Goal: Information Seeking & Learning: Learn about a topic

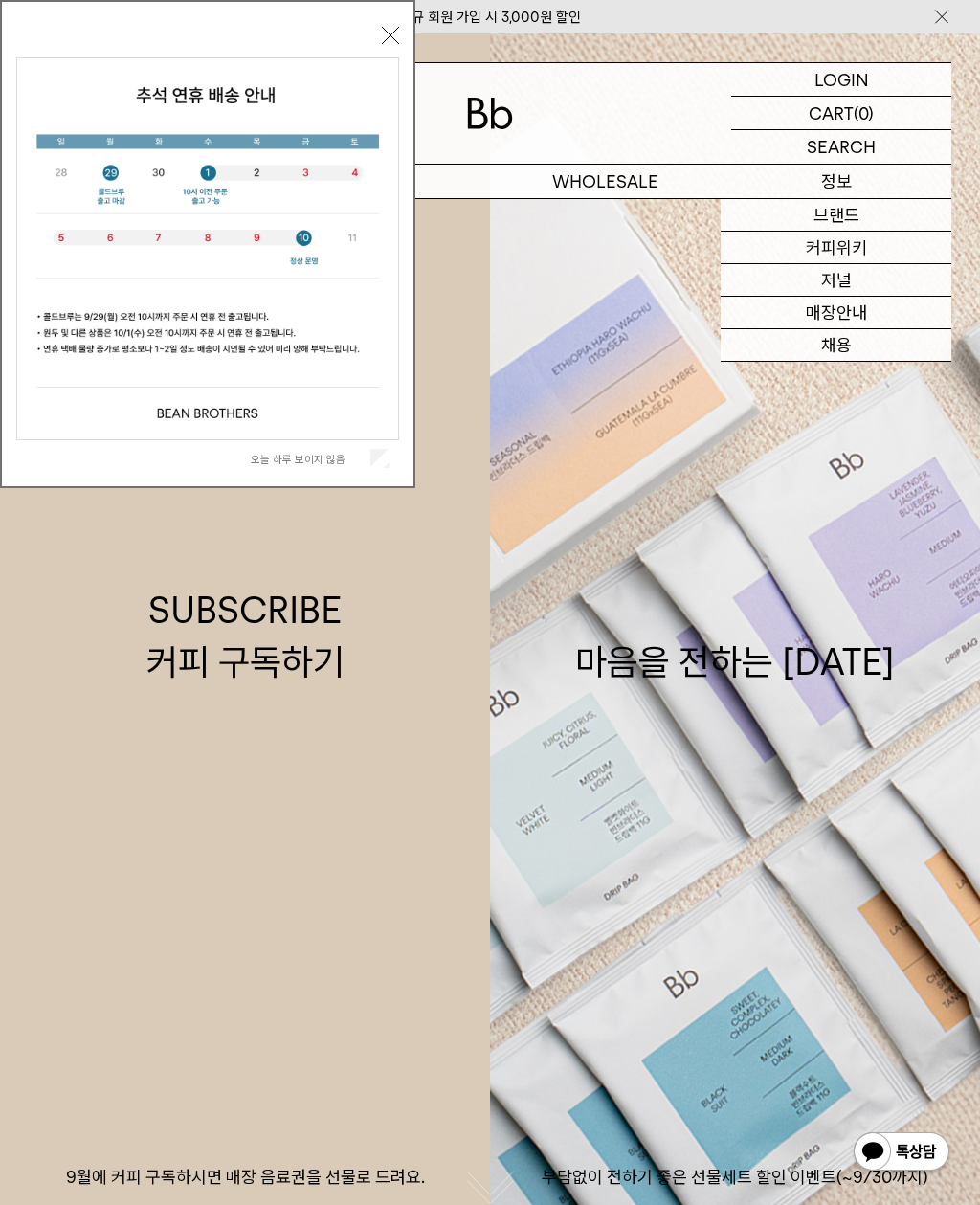
click at [878, 255] on link "커피위키" at bounding box center [836, 248] width 231 height 32
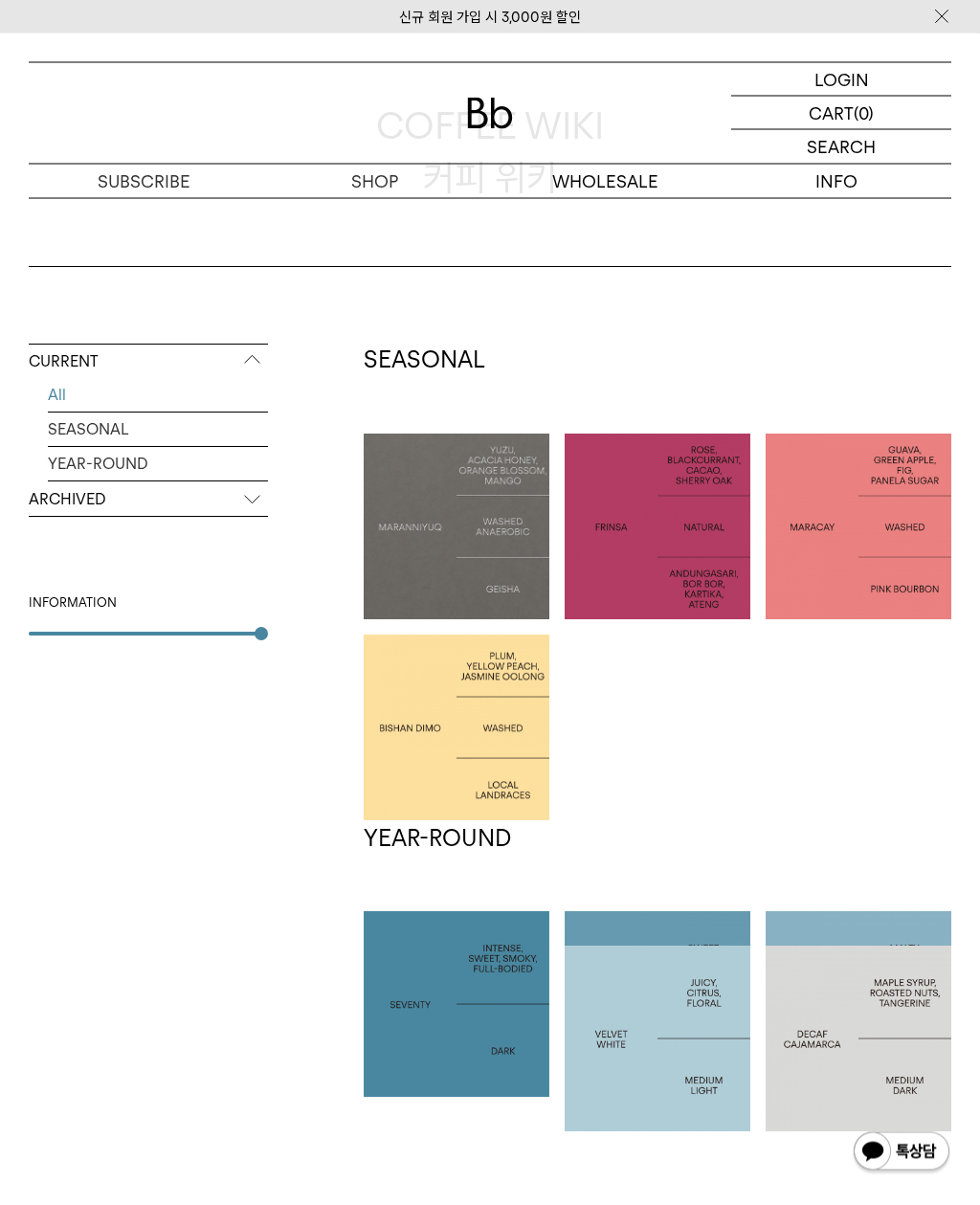
scroll to position [159, 0]
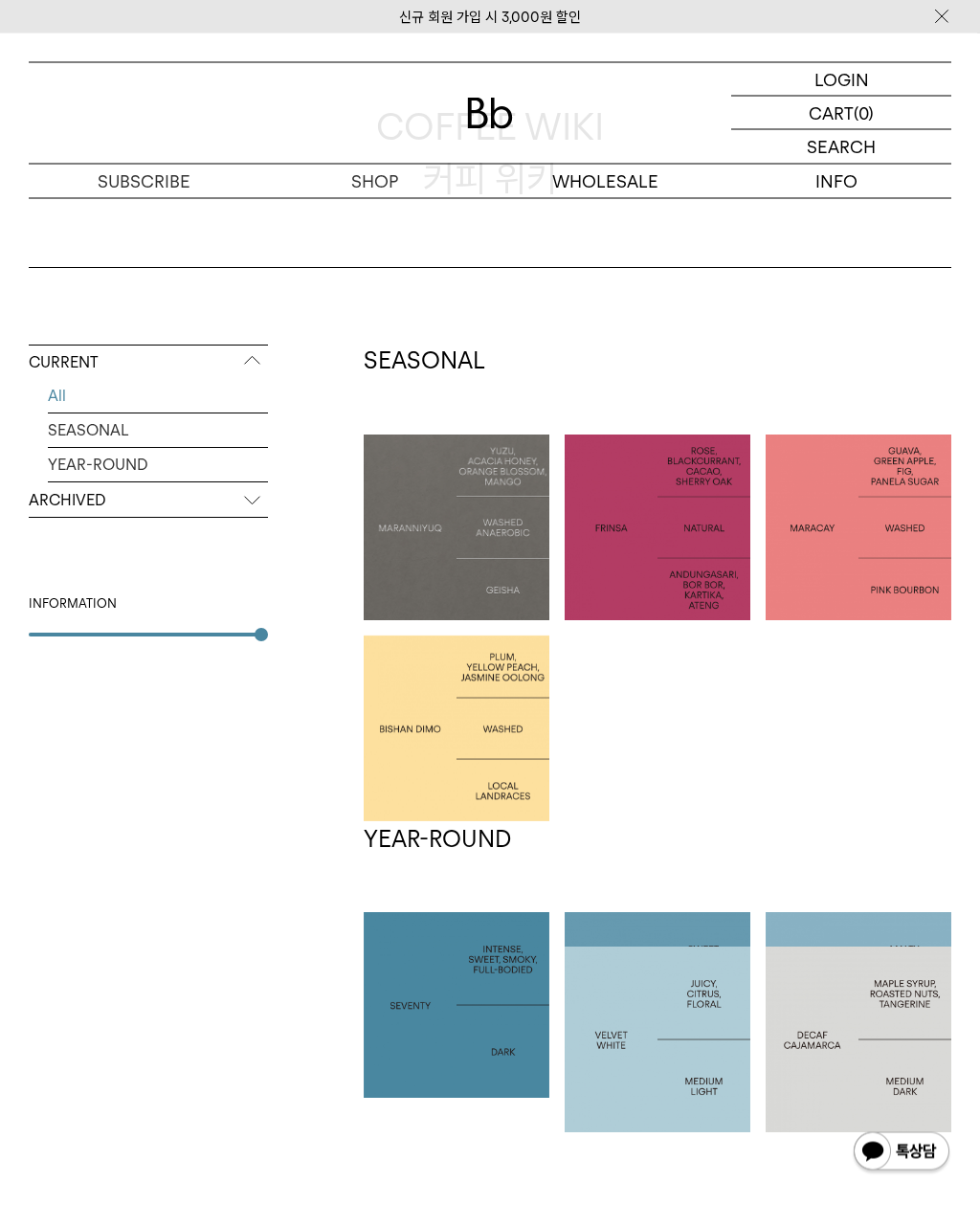
click at [62, 473] on link "YEAR-ROUND" at bounding box center [158, 466] width 220 height 33
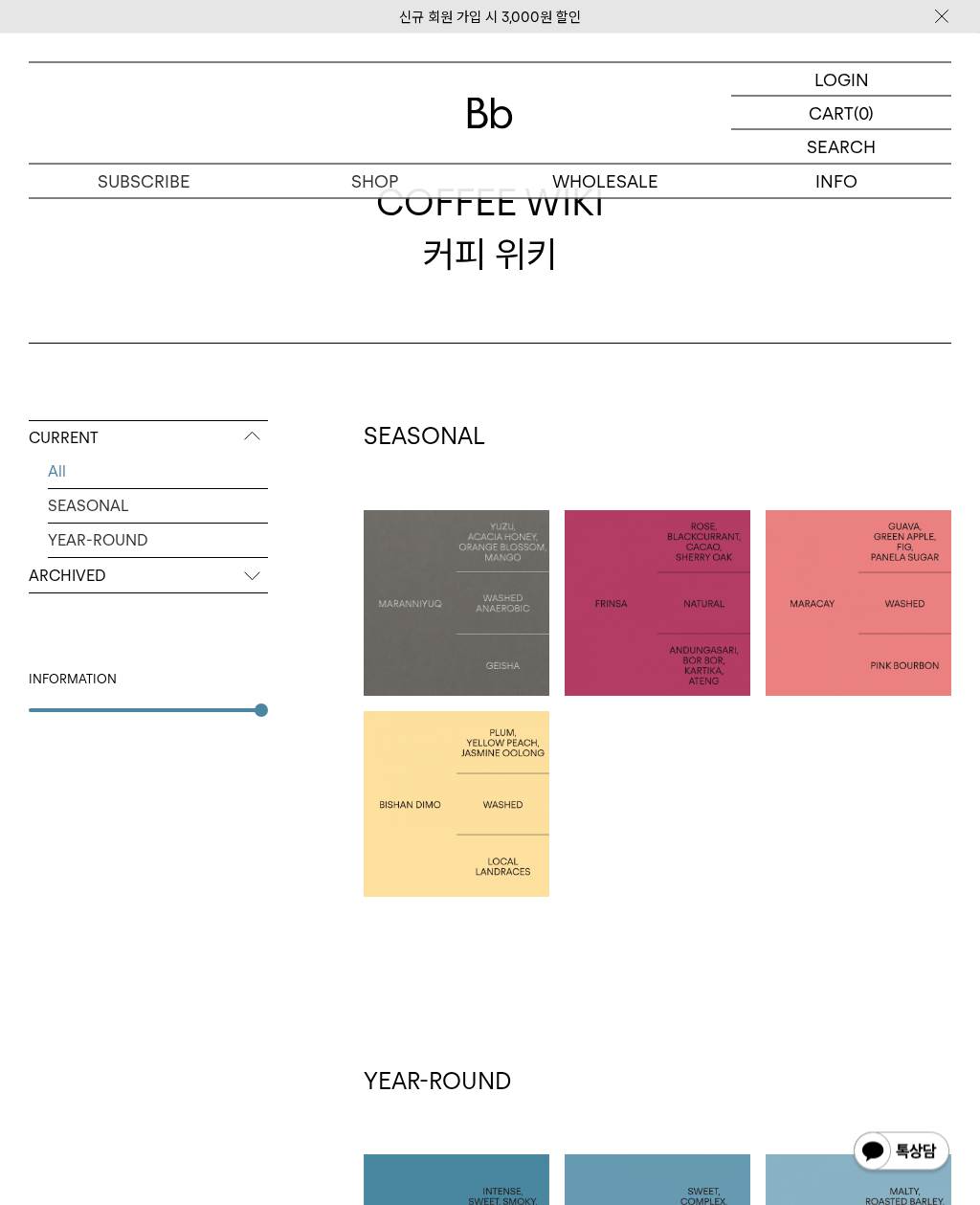
click at [69, 595] on p "ARCHIVED" at bounding box center [147, 577] width 239 height 34
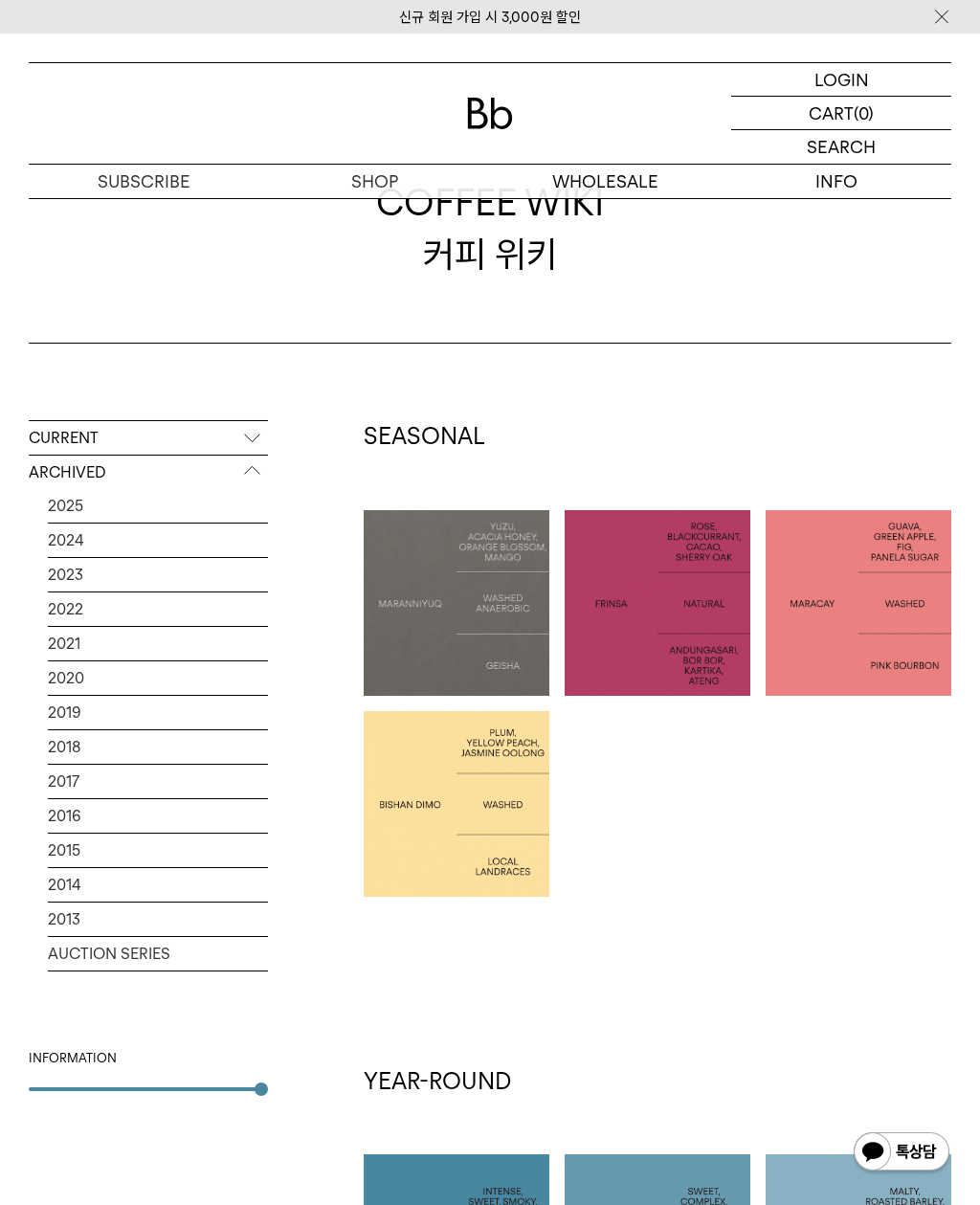
click at [55, 514] on link "2025" at bounding box center [158, 505] width 220 height 33
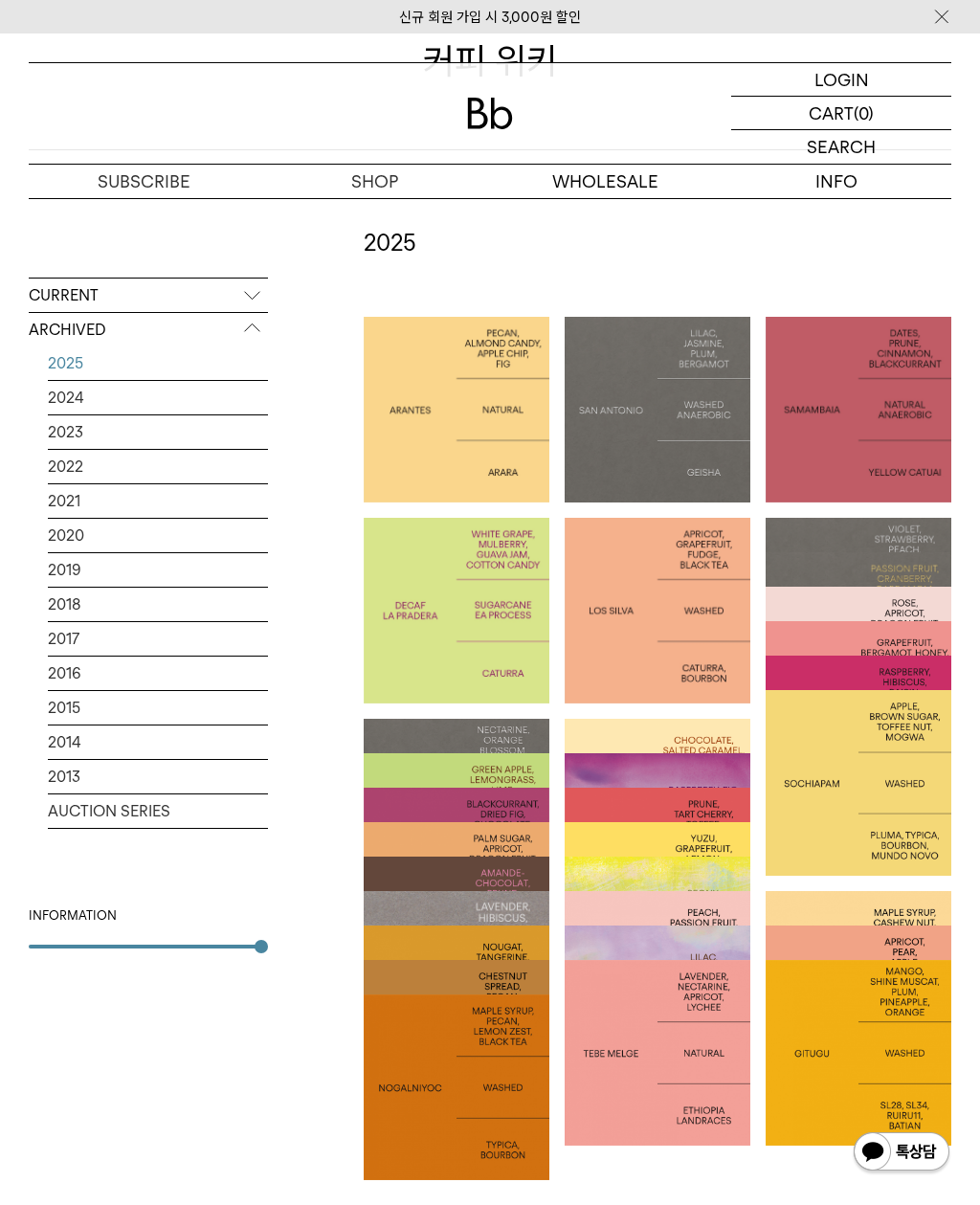
scroll to position [595, 0]
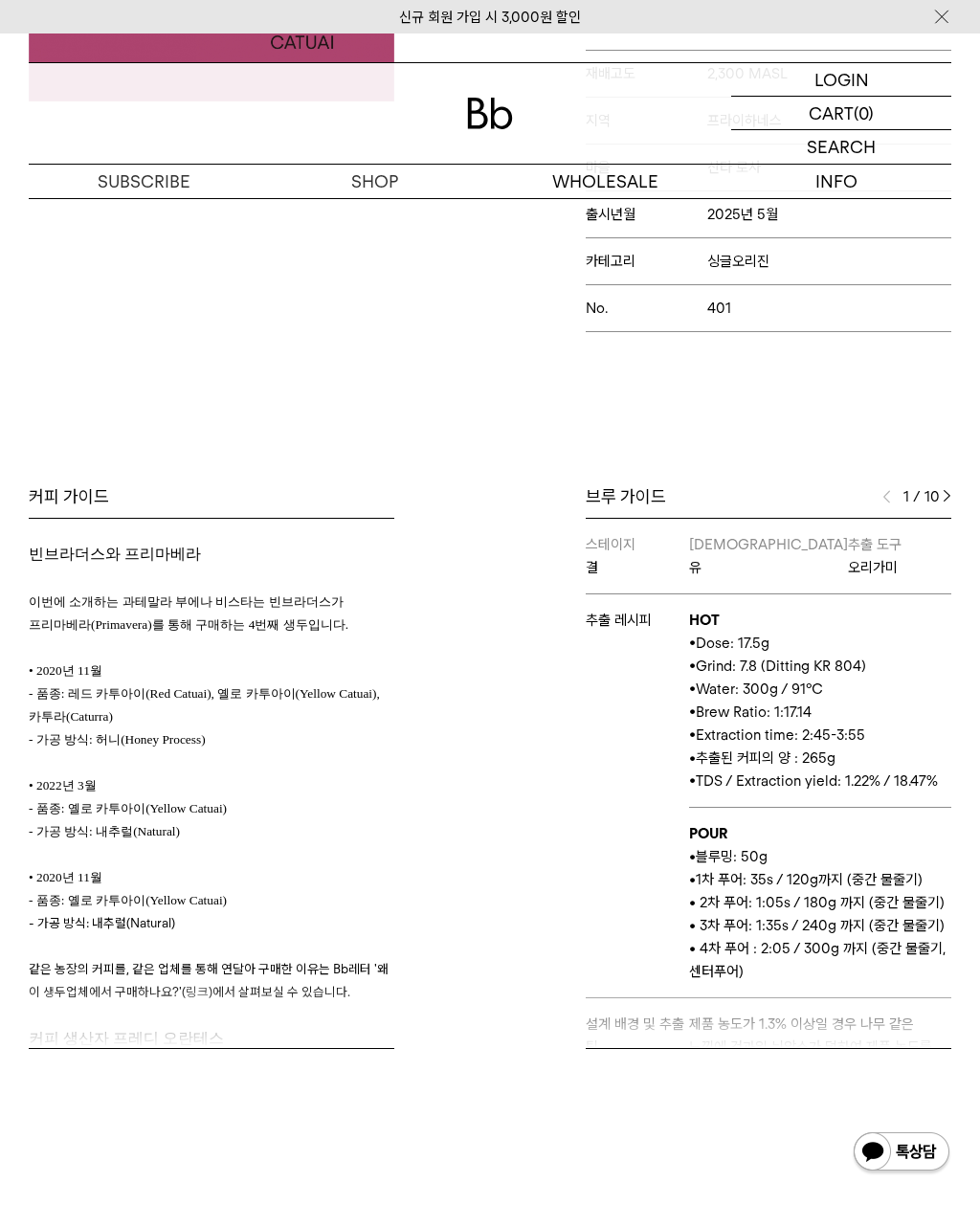
scroll to position [555, 0]
click at [951, 502] on img at bounding box center [947, 495] width 9 height 14
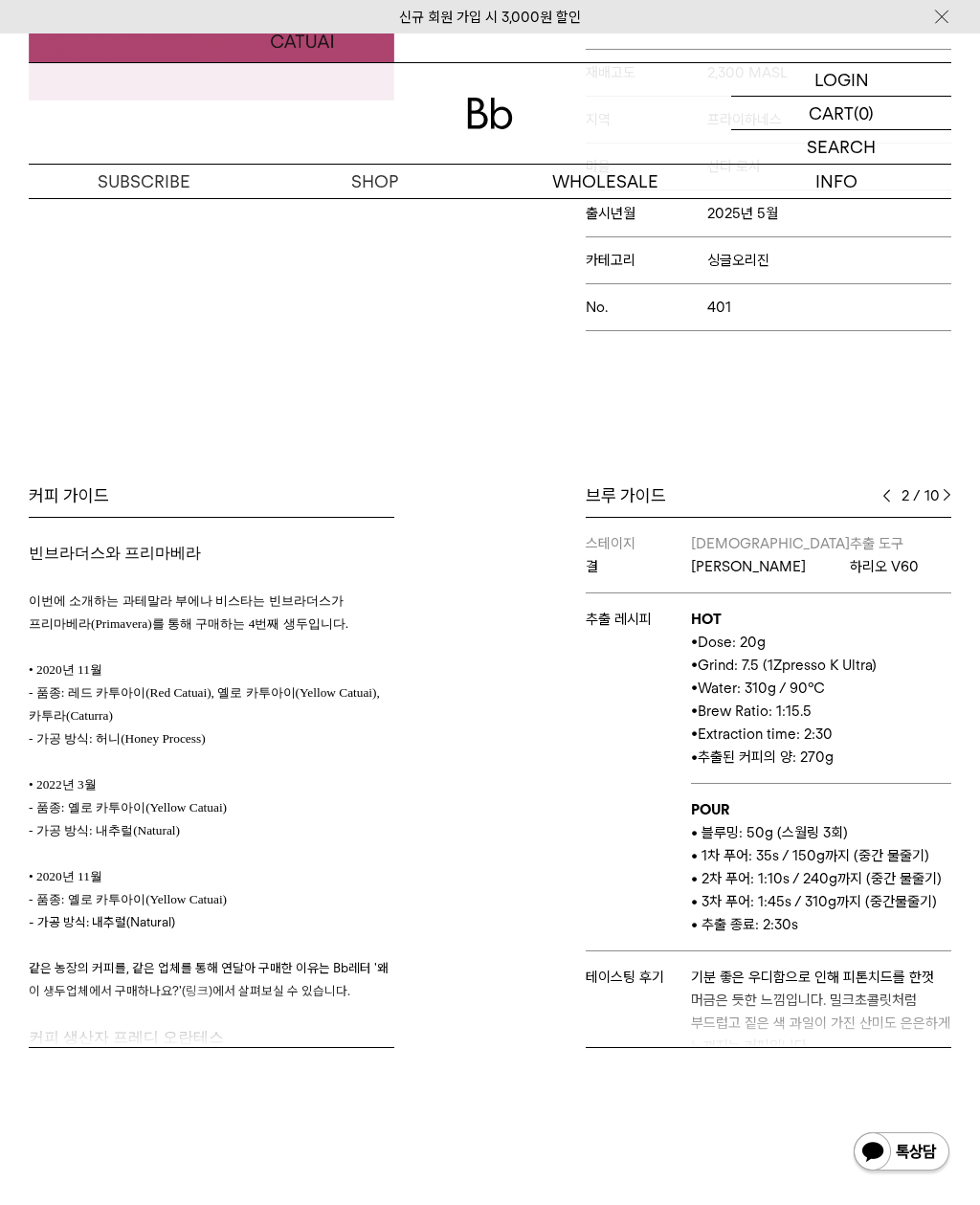
click at [964, 503] on div "커피 가이드 빈브라더스와 프리마베라 이번에 소개하는 과테말라 부에나 비스타는 빈브라더스가 프리마베라(Primavera)를 통해 구매하는 4번째…" at bounding box center [490, 814] width 980 height 660
click at [956, 499] on div "브루 가이드 2 / 10 스테이지 결 바리스타 유 추출 도구 오리가미 추출 레시피 HOT • Dose: 17.5g • Grind: 7.8 (D…" at bounding box center [724, 766] width 471 height 563
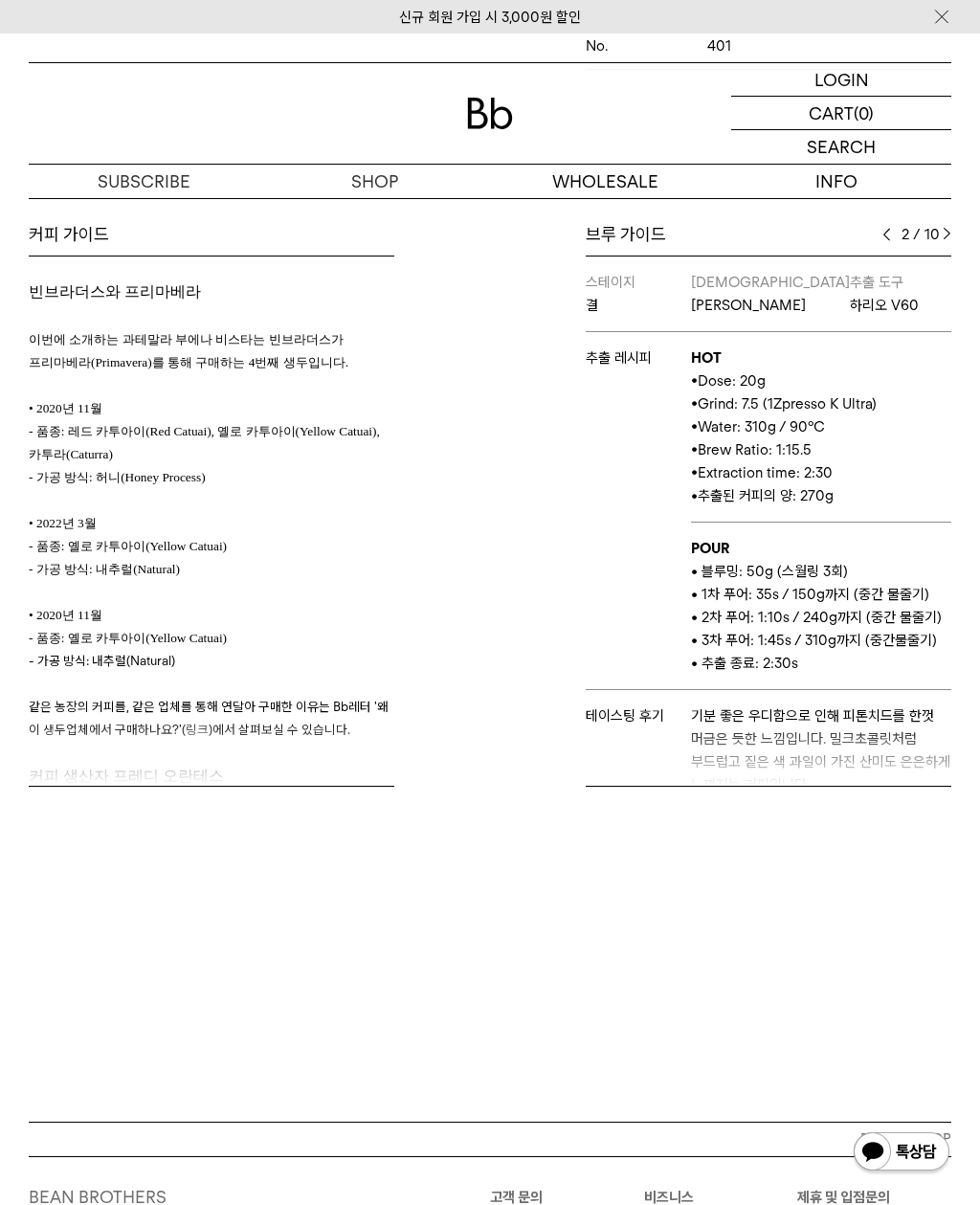
scroll to position [761, 0]
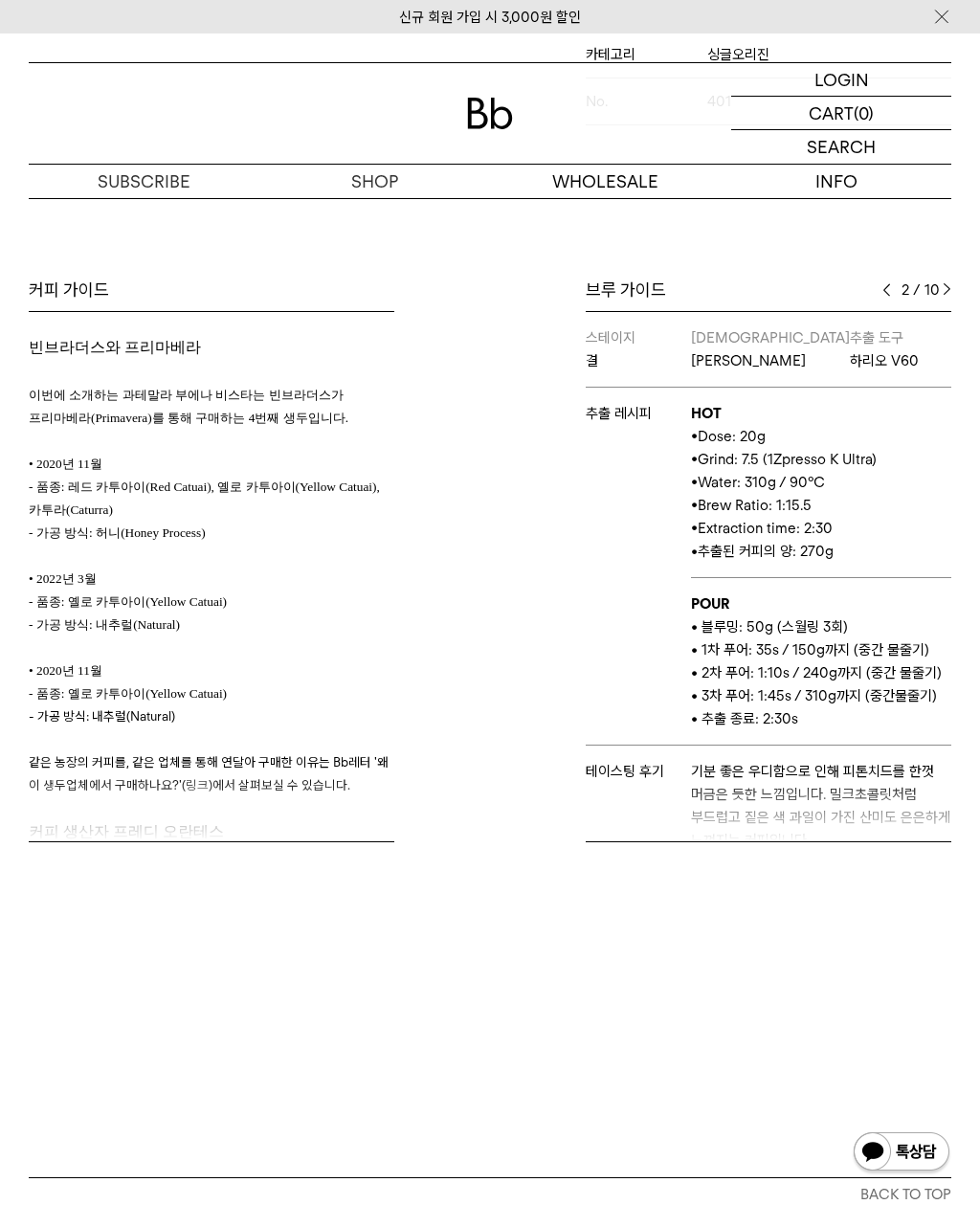
click at [948, 297] on img at bounding box center [947, 290] width 9 height 14
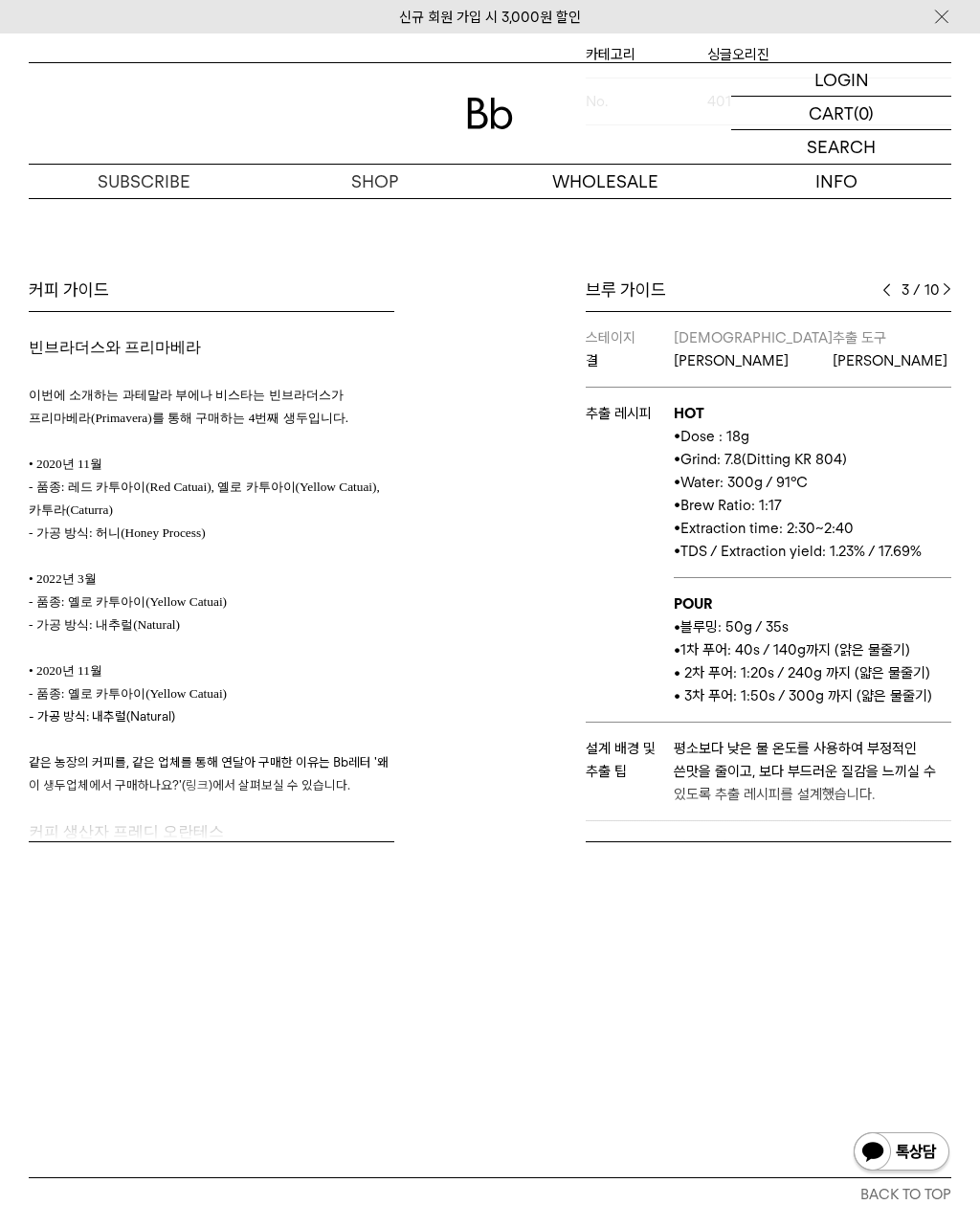
click at [949, 302] on div "3 / 10" at bounding box center [917, 289] width 69 height 23
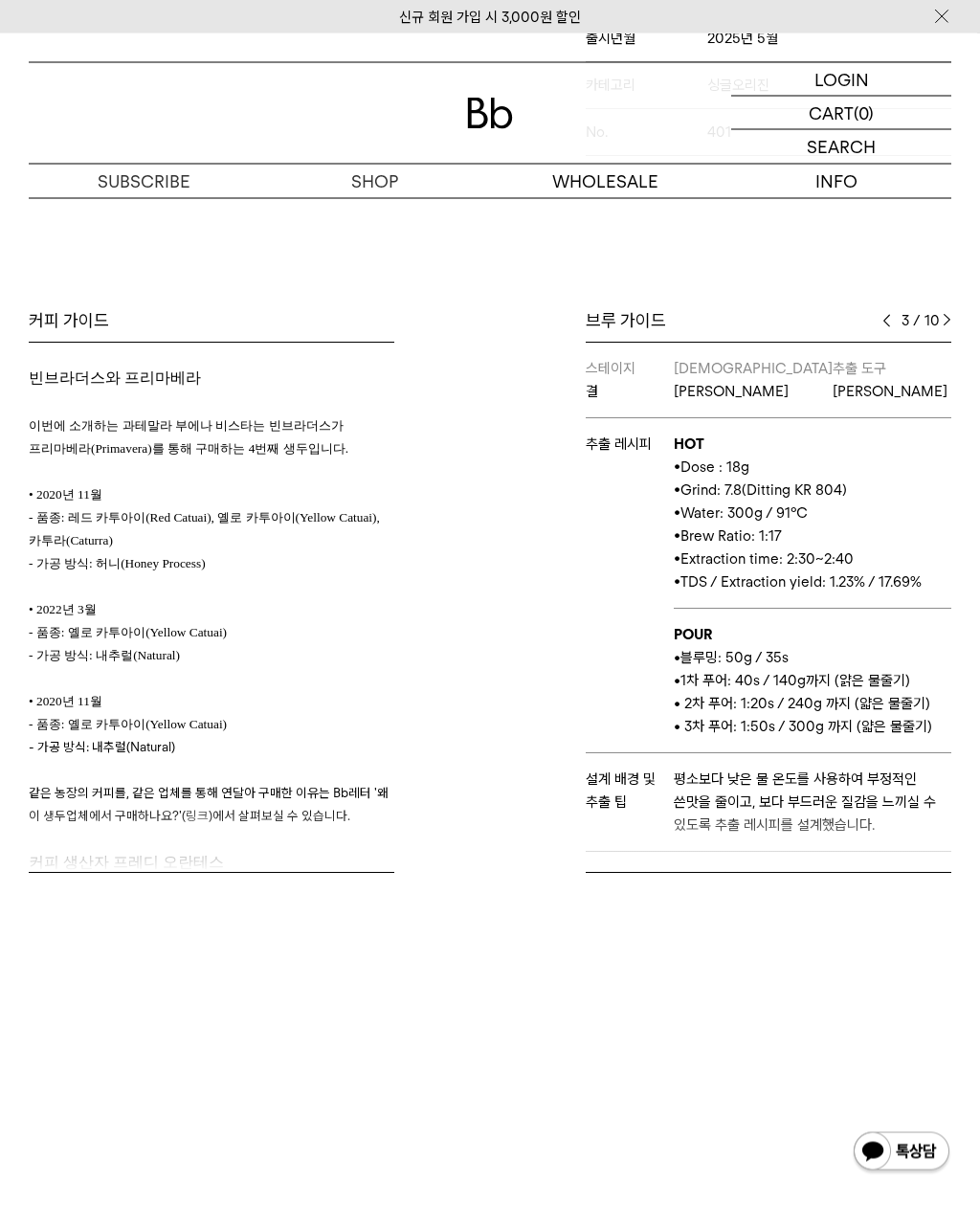
scroll to position [705, 0]
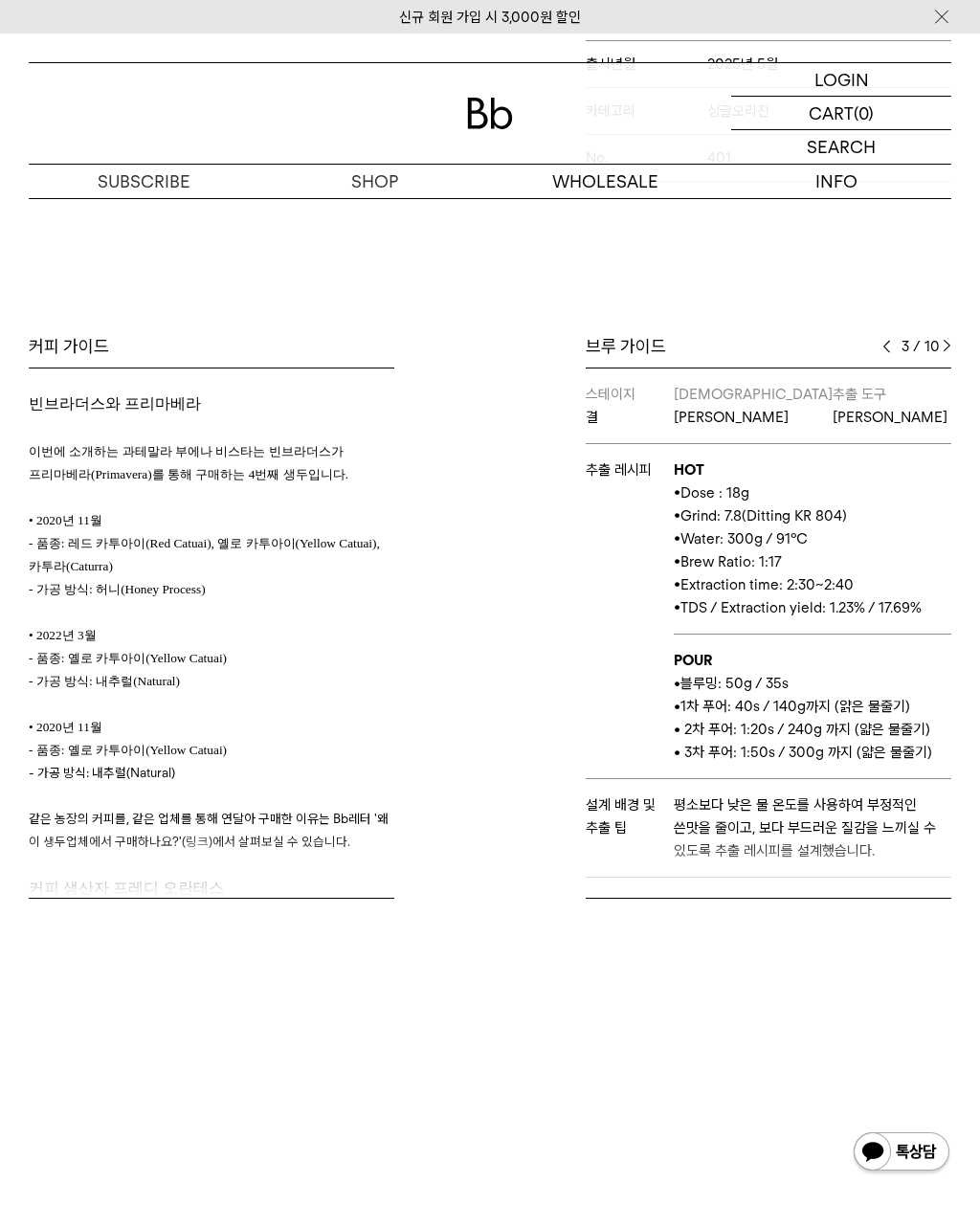
click at [725, 859] on div "브루 가이드 3 / 10 스테이지 결 바리스타 유 추출 도구 오리가미 추출 레시피 HOT • Dose: 17.5g • Grind: 7.8 (D…" at bounding box center [724, 616] width 471 height 563
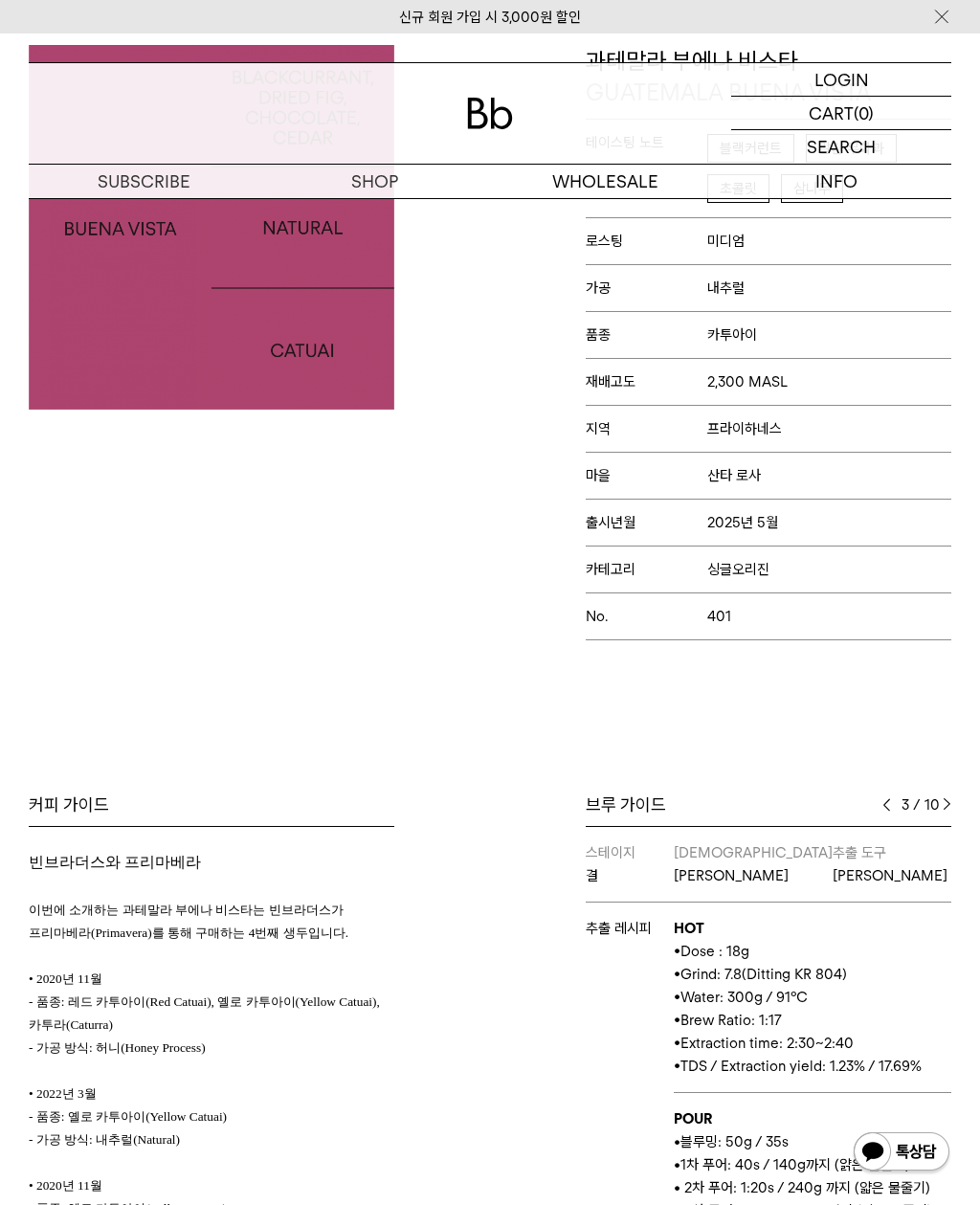
scroll to position [424, 0]
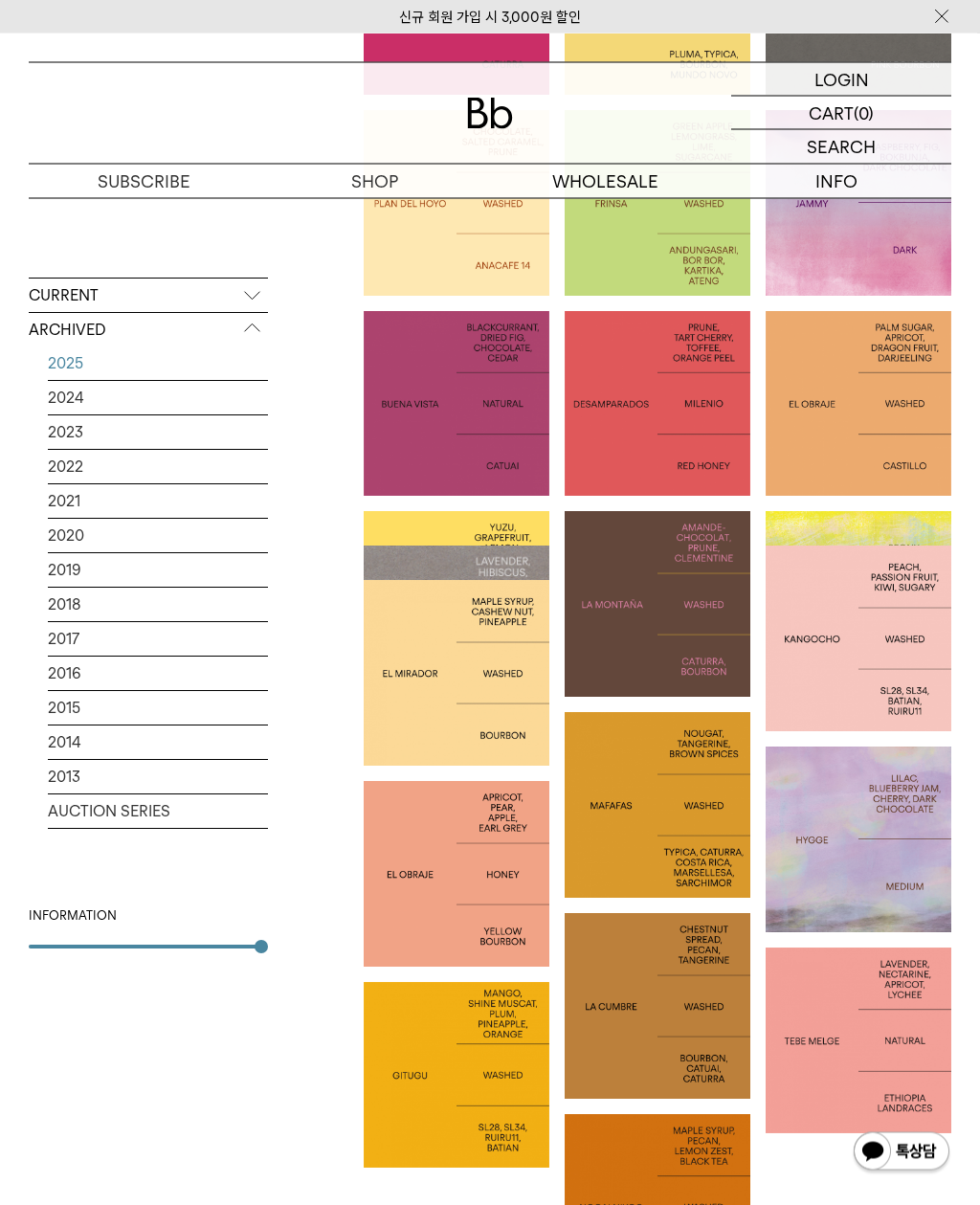
scroll to position [1268, 0]
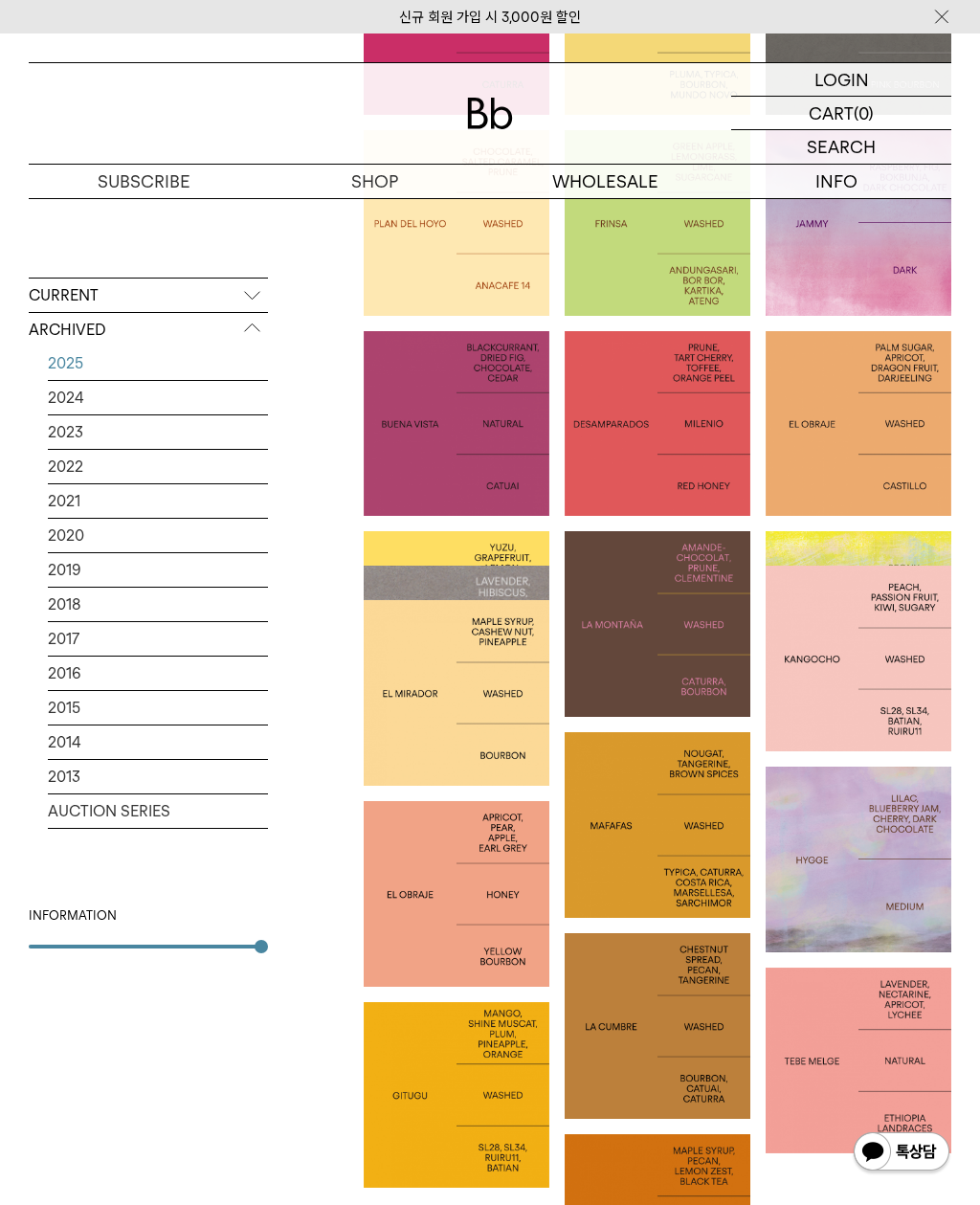
click at [669, 642] on p "GUATEMALA LA MONTAÑA" at bounding box center [657, 623] width 186 height 48
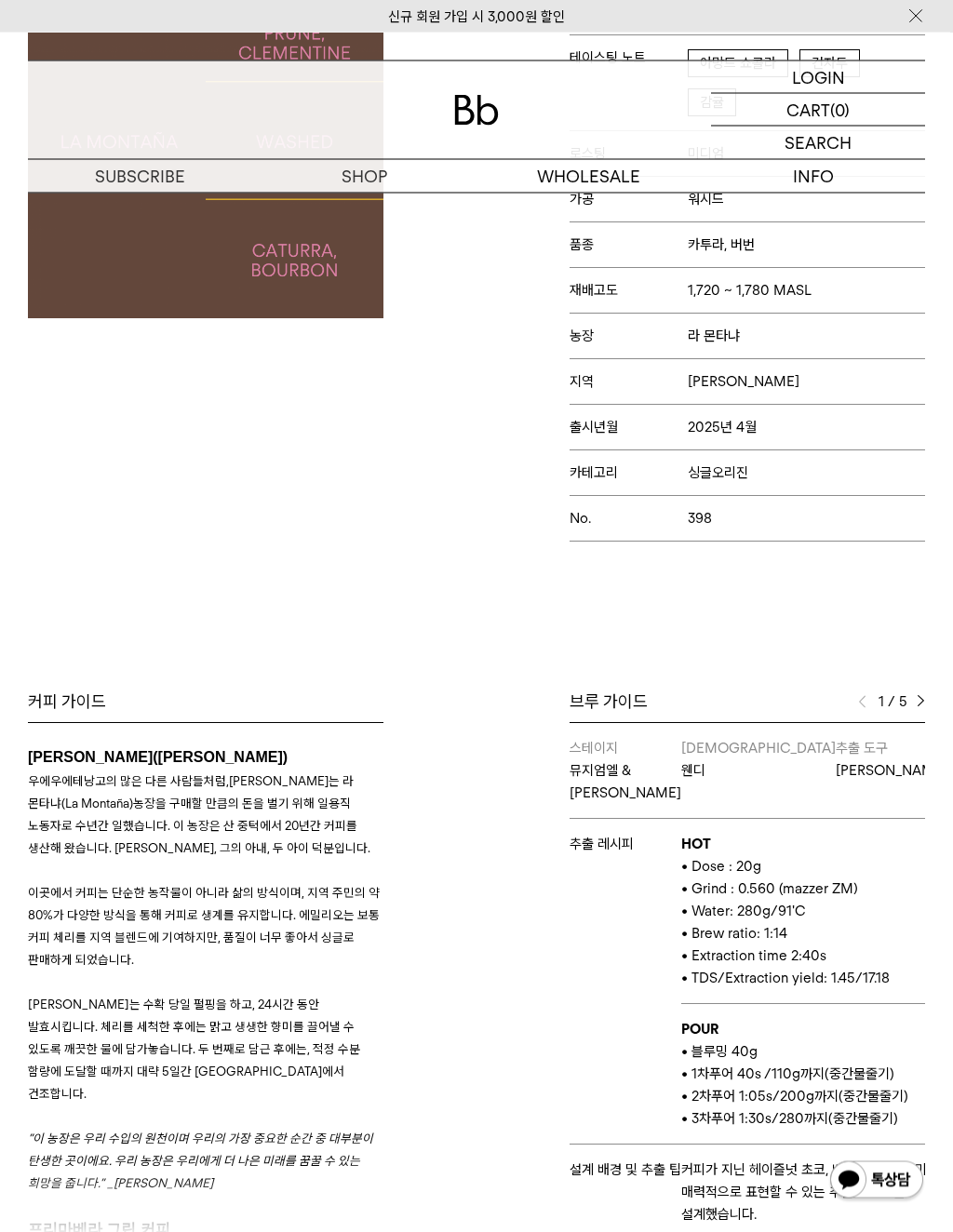
click at [919, 709] on img at bounding box center [921, 702] width 9 height 13
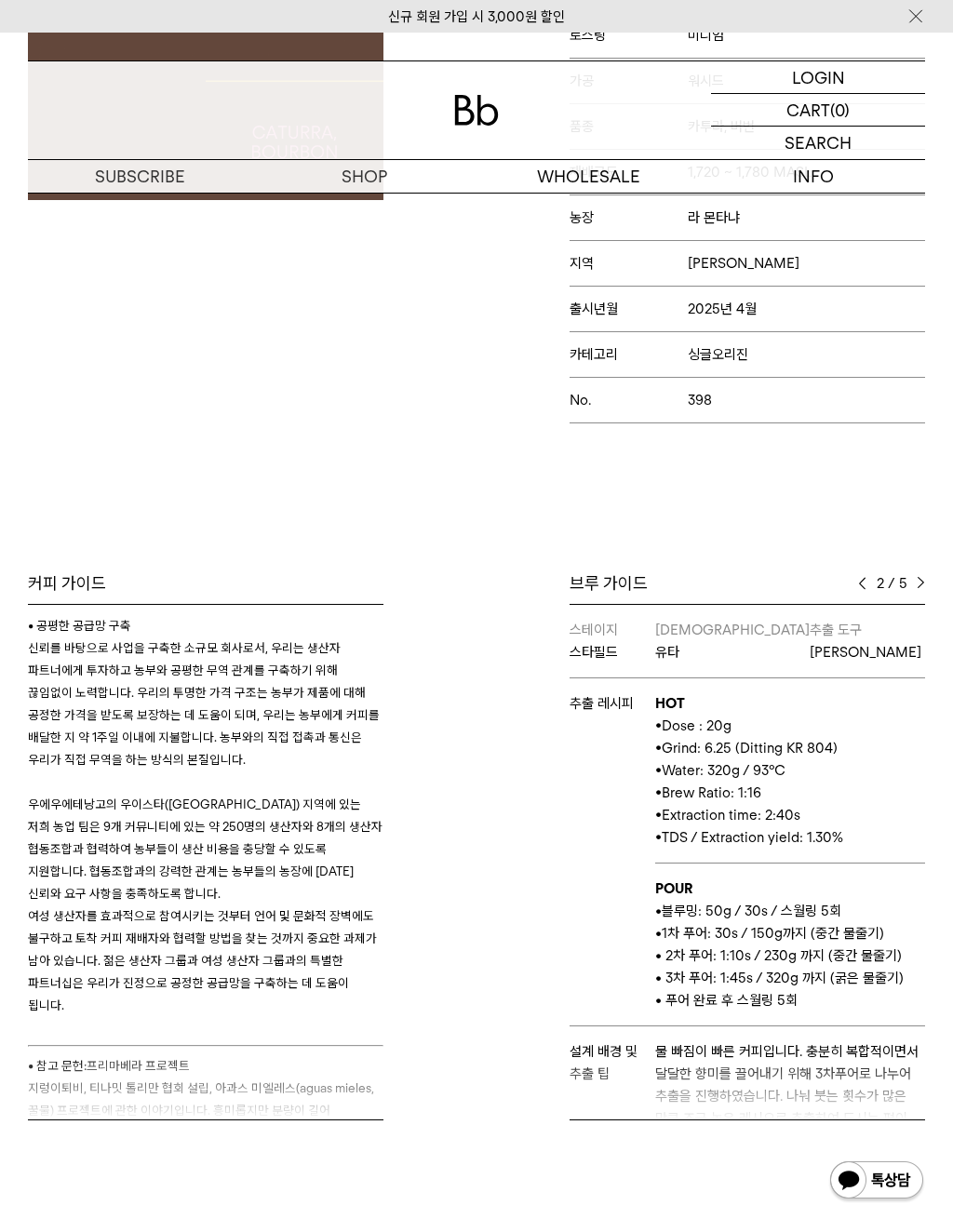
click at [912, 605] on div "브루 가이드 2 / 5 스테이지 뮤지엄엘 & [PERSON_NAME] [PERSON_NAME] [PERSON_NAME] 칼리타 웨이브 추출 레…" at bounding box center [747, 846] width 356 height 548
click at [924, 590] on img at bounding box center [921, 584] width 9 height 13
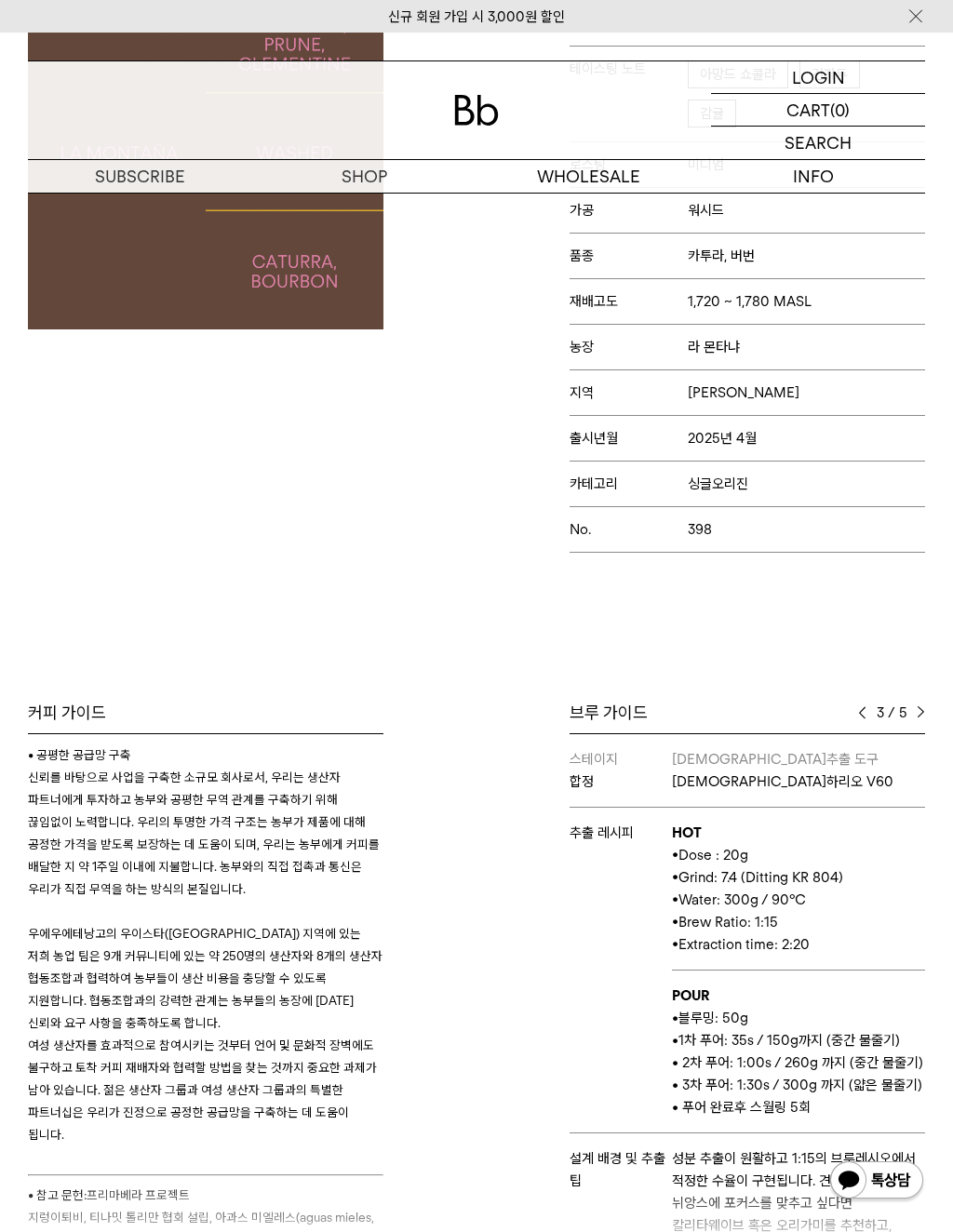
scroll to position [307, 0]
click at [921, 722] on img at bounding box center [921, 715] width 9 height 13
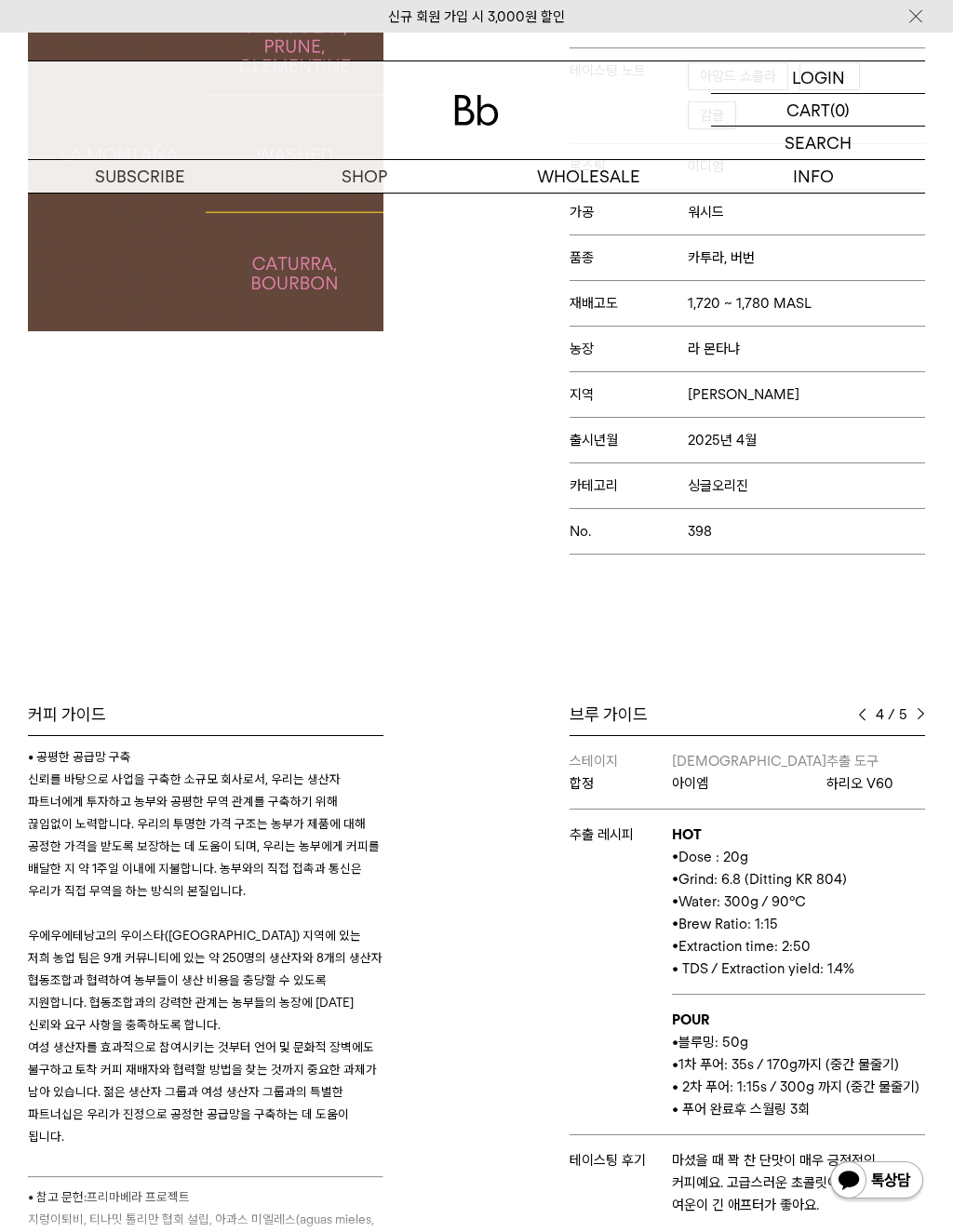
scroll to position [0, 0]
click at [854, 738] on div "브루 가이드 4 / 5 스테이지 뮤지엄엘 & [PERSON_NAME] [PERSON_NAME] [PERSON_NAME] 칼리타 웨이브 추출 레…" at bounding box center [747, 977] width 356 height 548
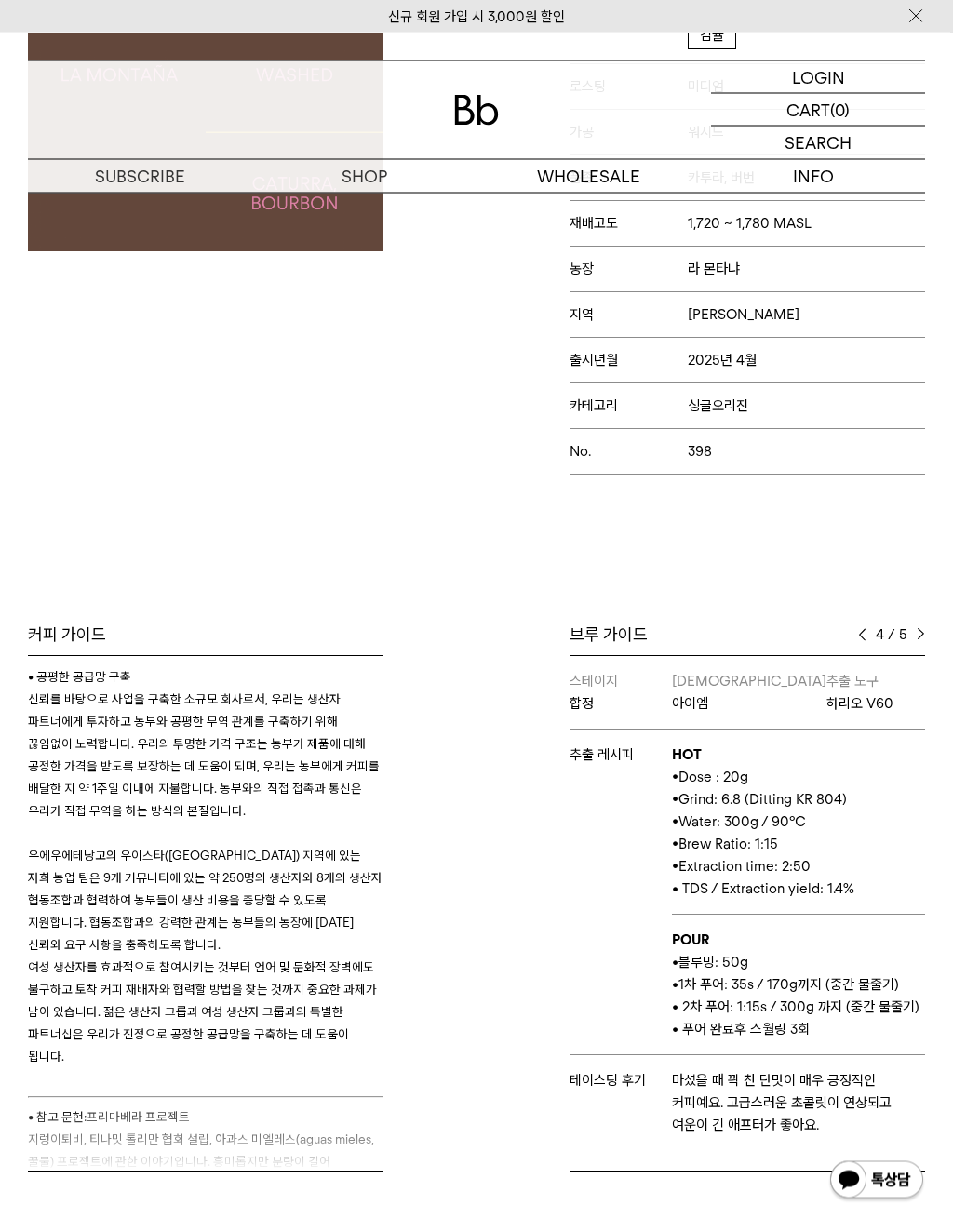
scroll to position [386, 0]
click at [861, 642] on img at bounding box center [862, 636] width 9 height 13
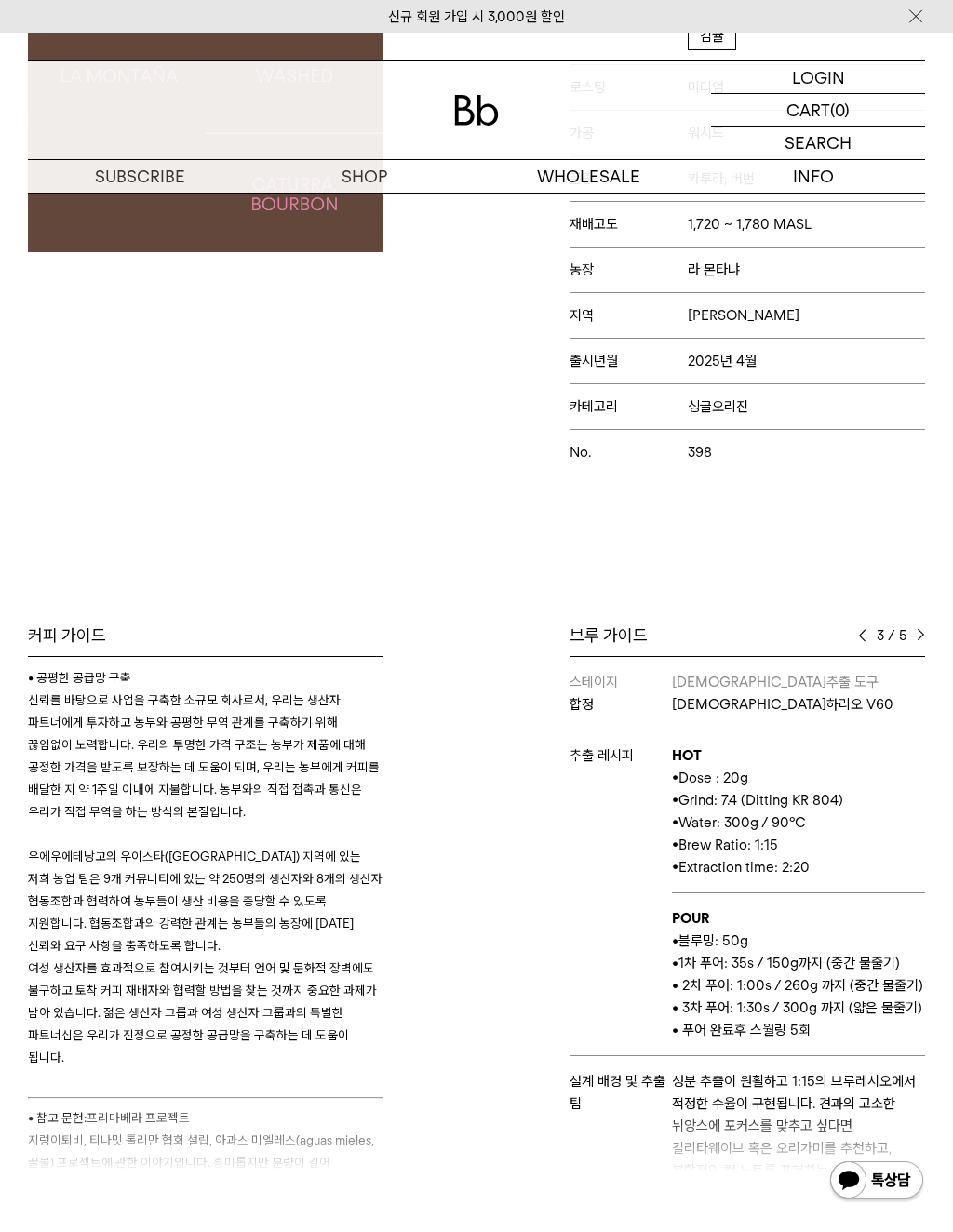
click at [920, 642] on img at bounding box center [921, 636] width 9 height 13
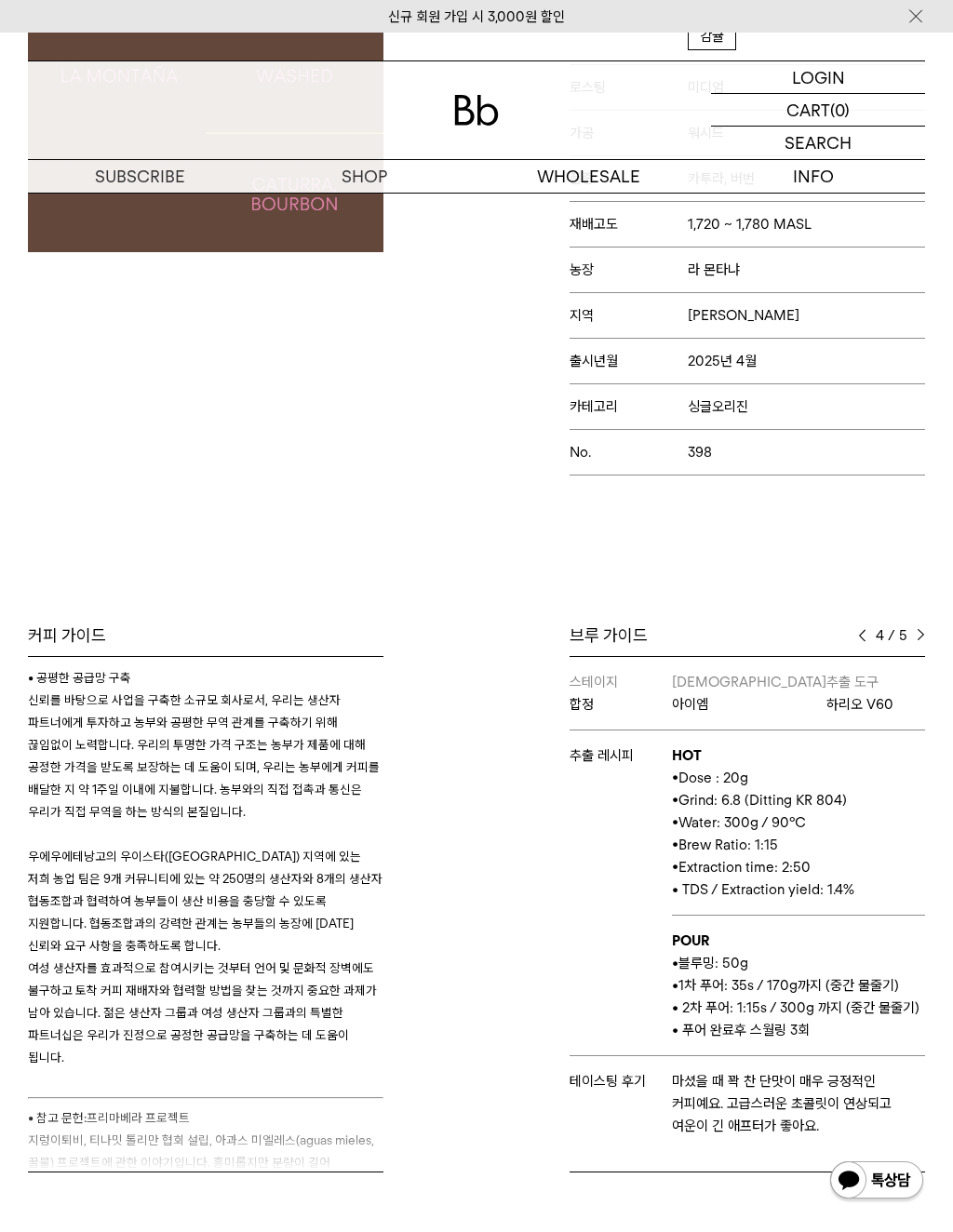
click at [863, 642] on img at bounding box center [862, 636] width 9 height 13
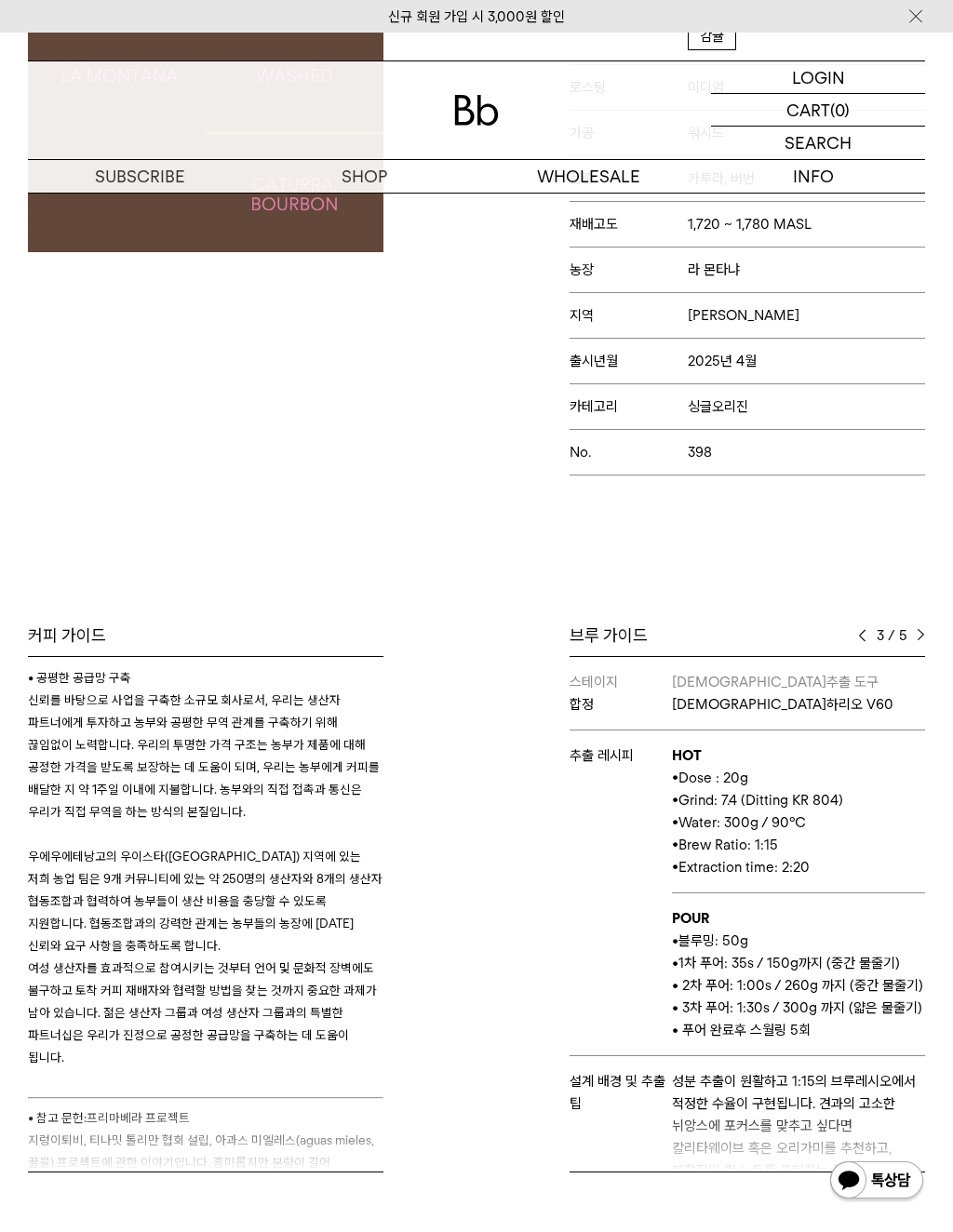
click at [915, 647] on div "3 / 5" at bounding box center [892, 635] width 67 height 22
click at [906, 647] on span "5" at bounding box center [902, 635] width 9 height 22
click at [859, 642] on img at bounding box center [862, 636] width 9 height 13
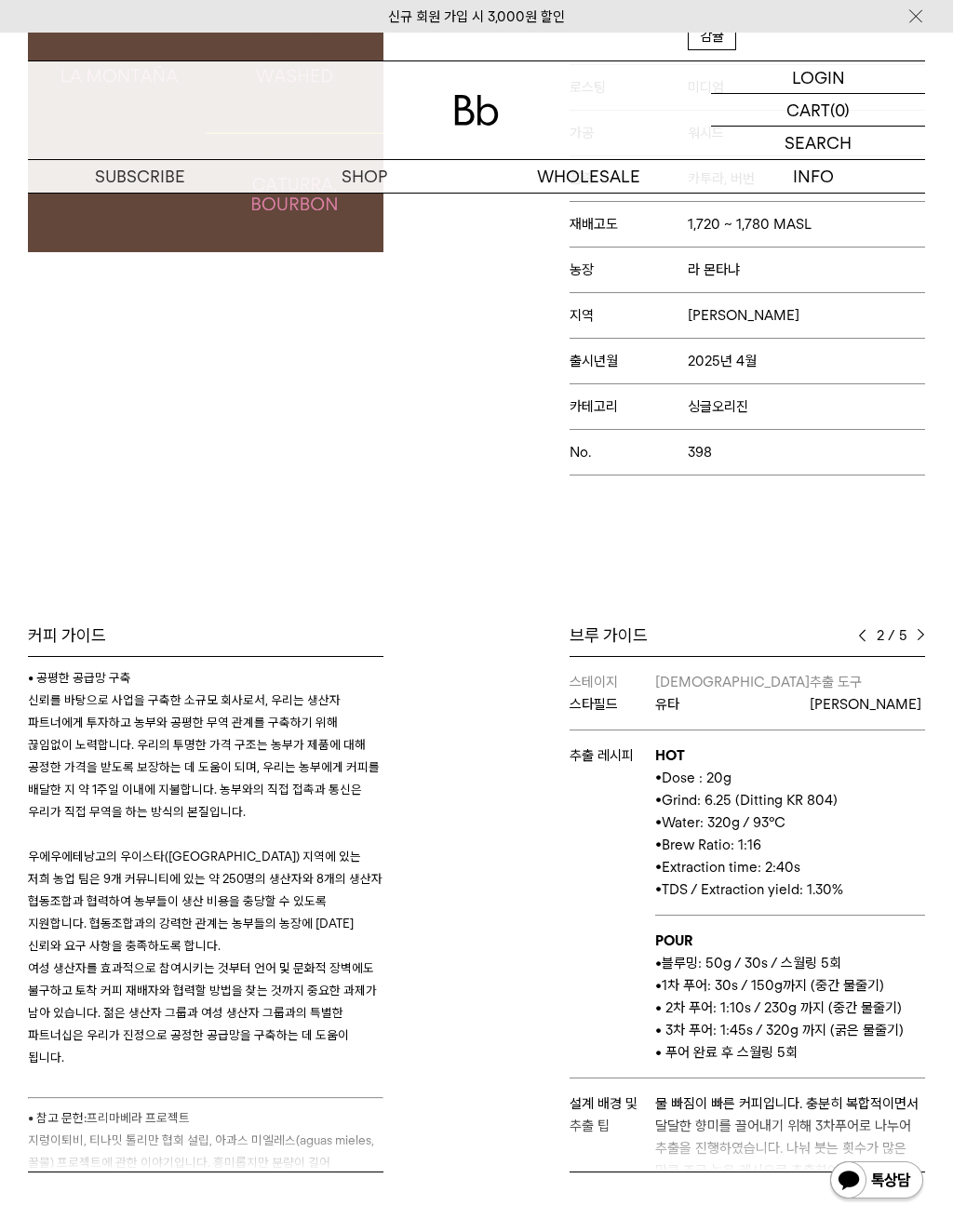
click at [924, 640] on img at bounding box center [921, 636] width 9 height 13
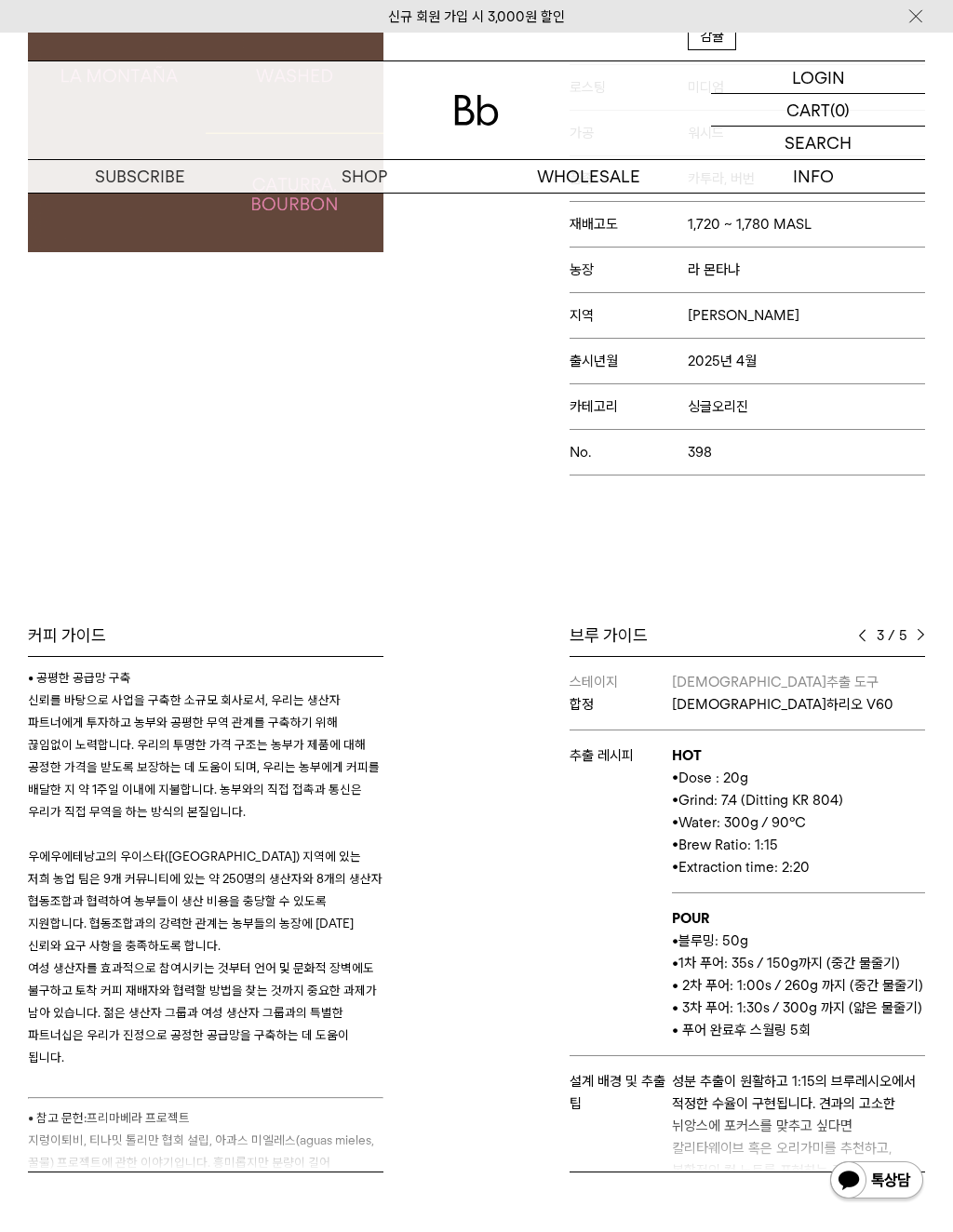
click at [922, 640] on img at bounding box center [921, 636] width 9 height 13
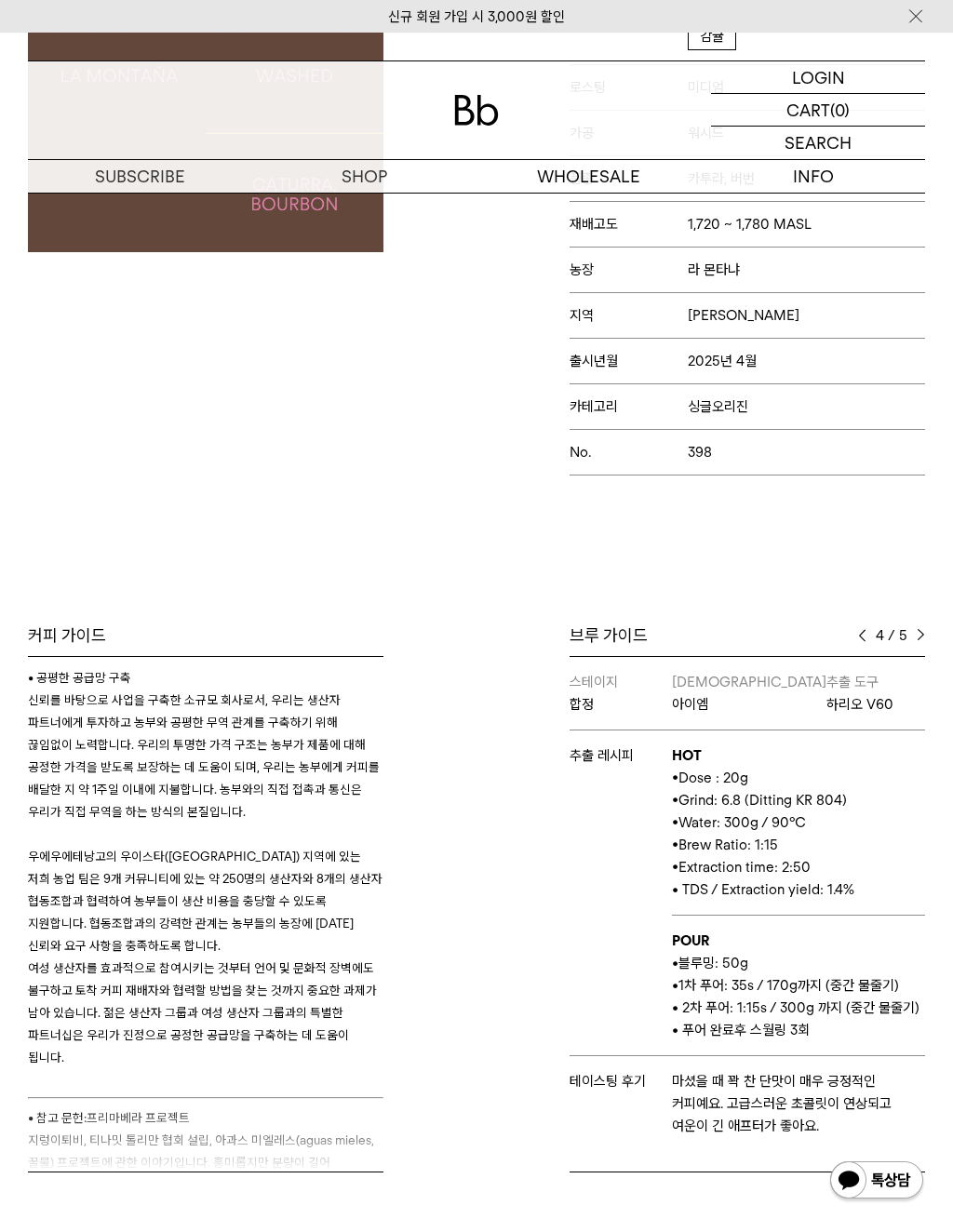
click at [921, 642] on img at bounding box center [921, 636] width 9 height 13
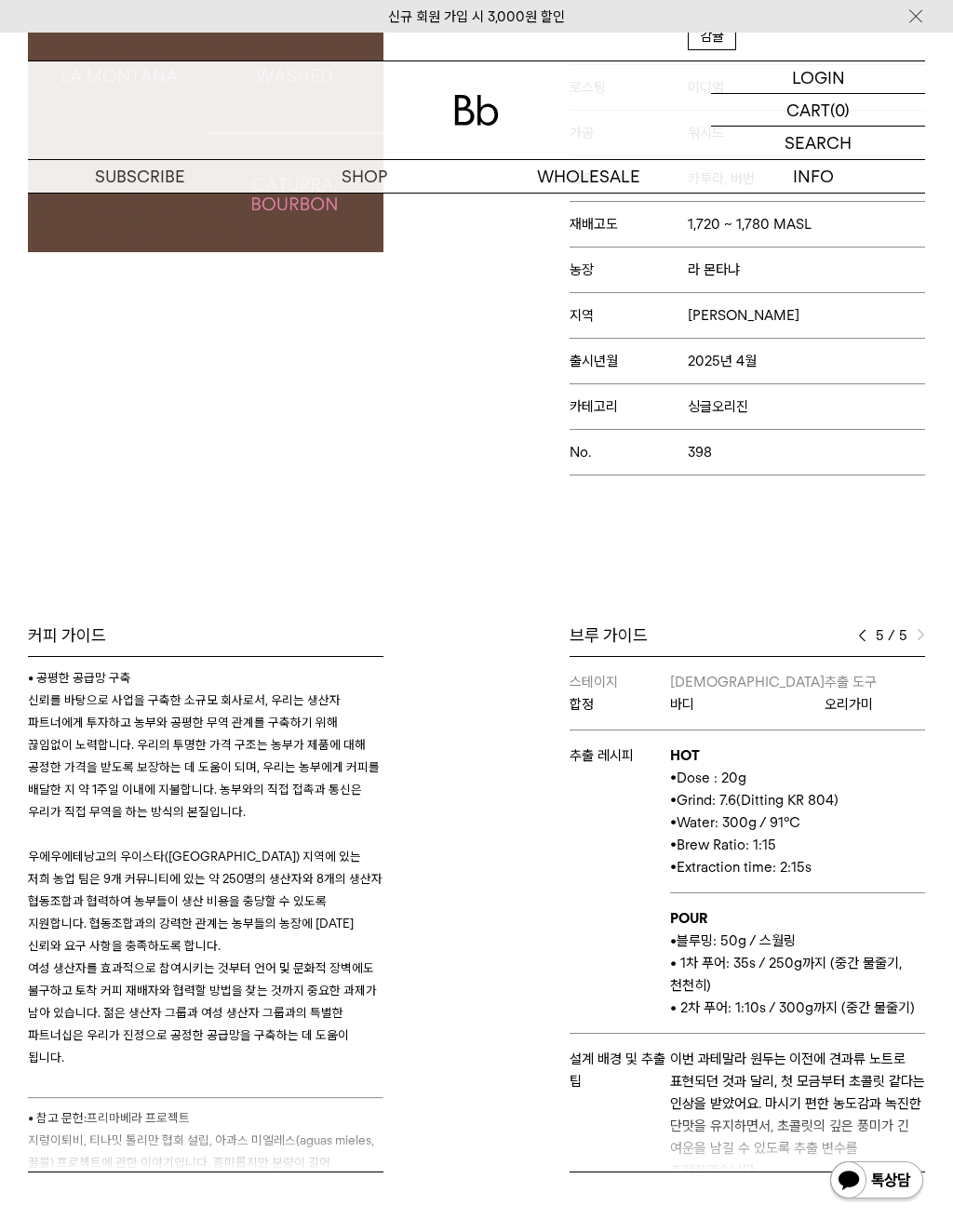
click at [863, 642] on img at bounding box center [862, 636] width 9 height 13
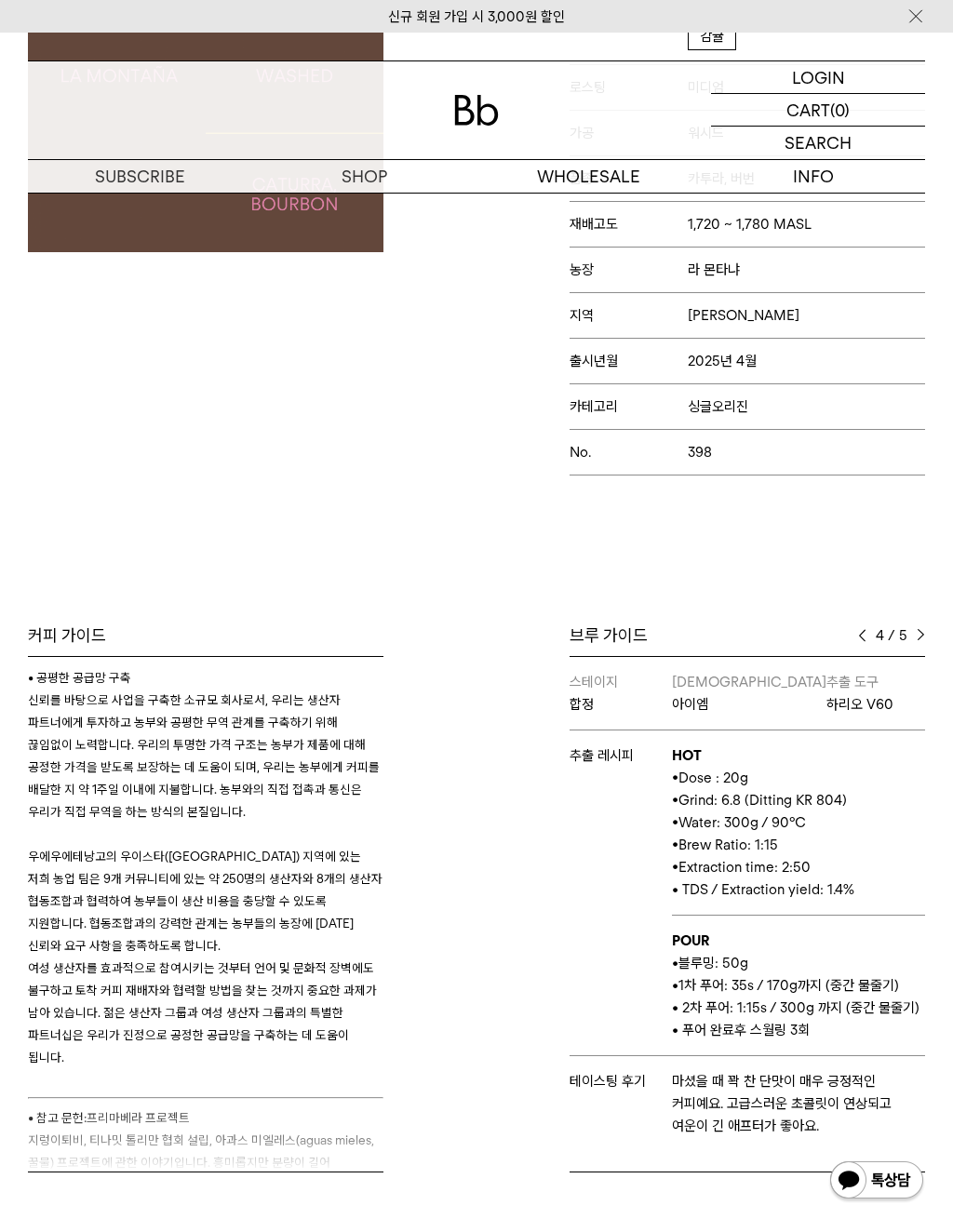
click at [917, 647] on div "4 / 5" at bounding box center [892, 635] width 67 height 22
click at [916, 647] on div "4 / 5" at bounding box center [892, 635] width 67 height 22
click at [922, 642] on img at bounding box center [921, 636] width 9 height 13
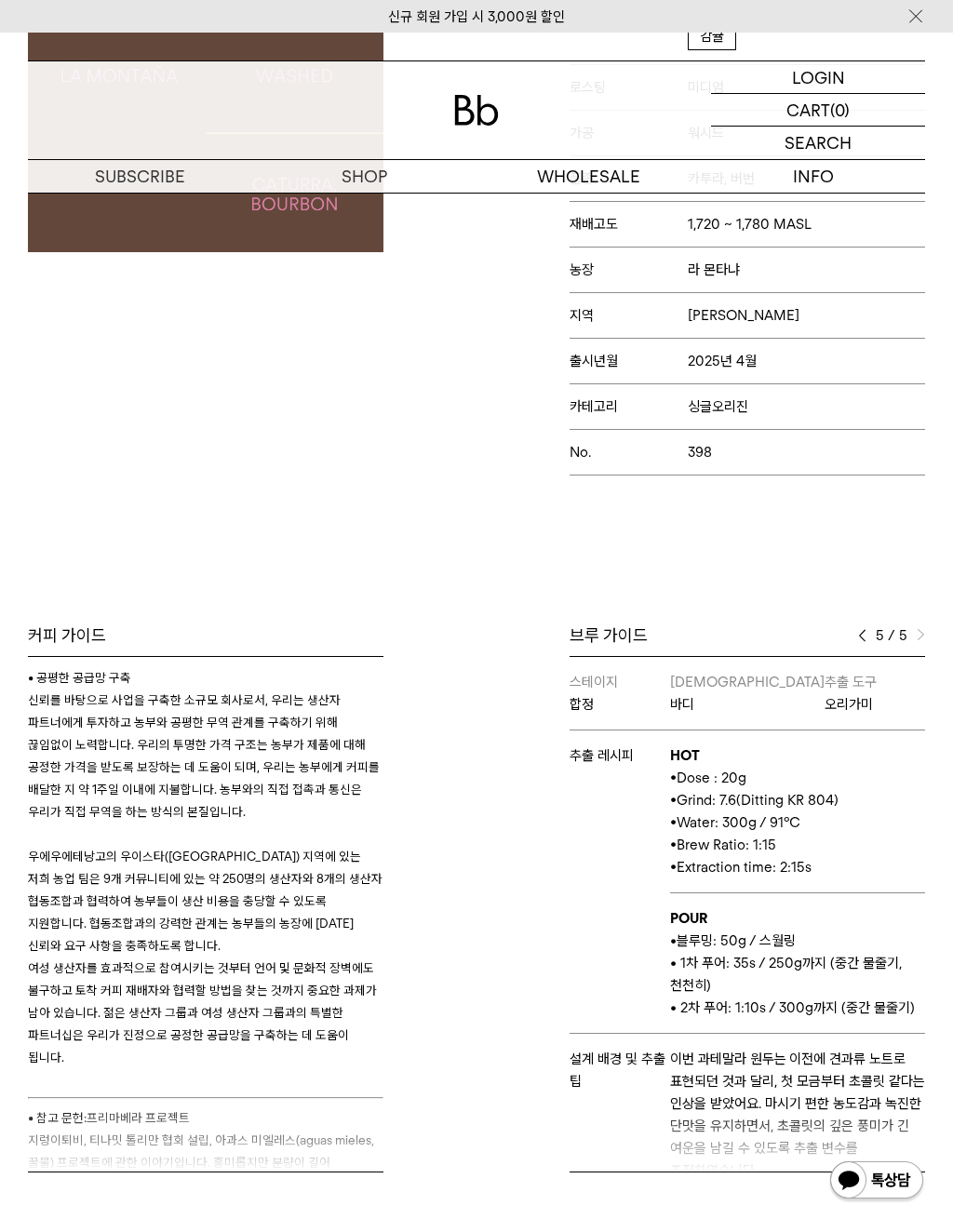
scroll to position [0, 0]
click at [863, 642] on img at bounding box center [862, 636] width 9 height 13
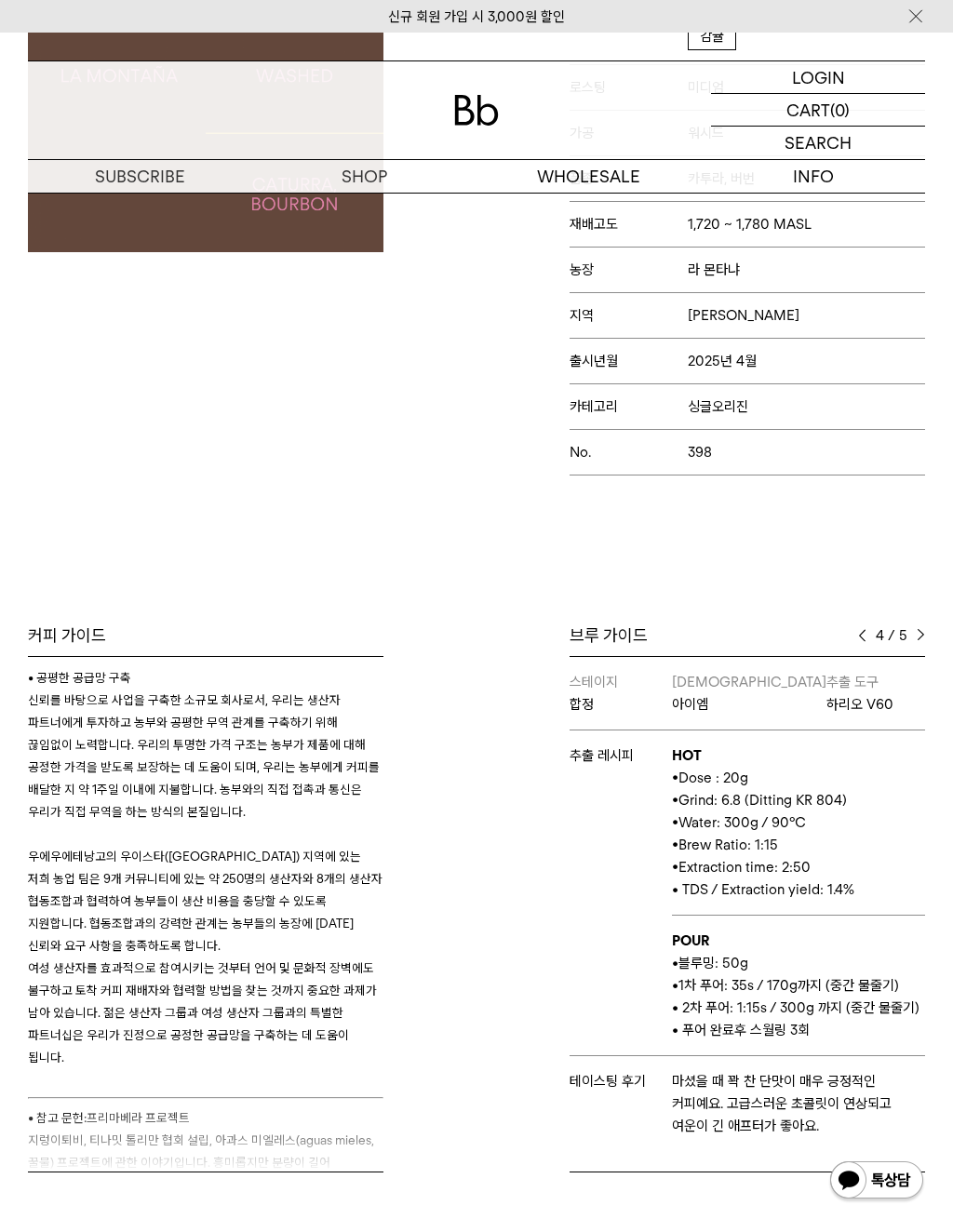
click at [858, 642] on span at bounding box center [862, 636] width 9 height 13
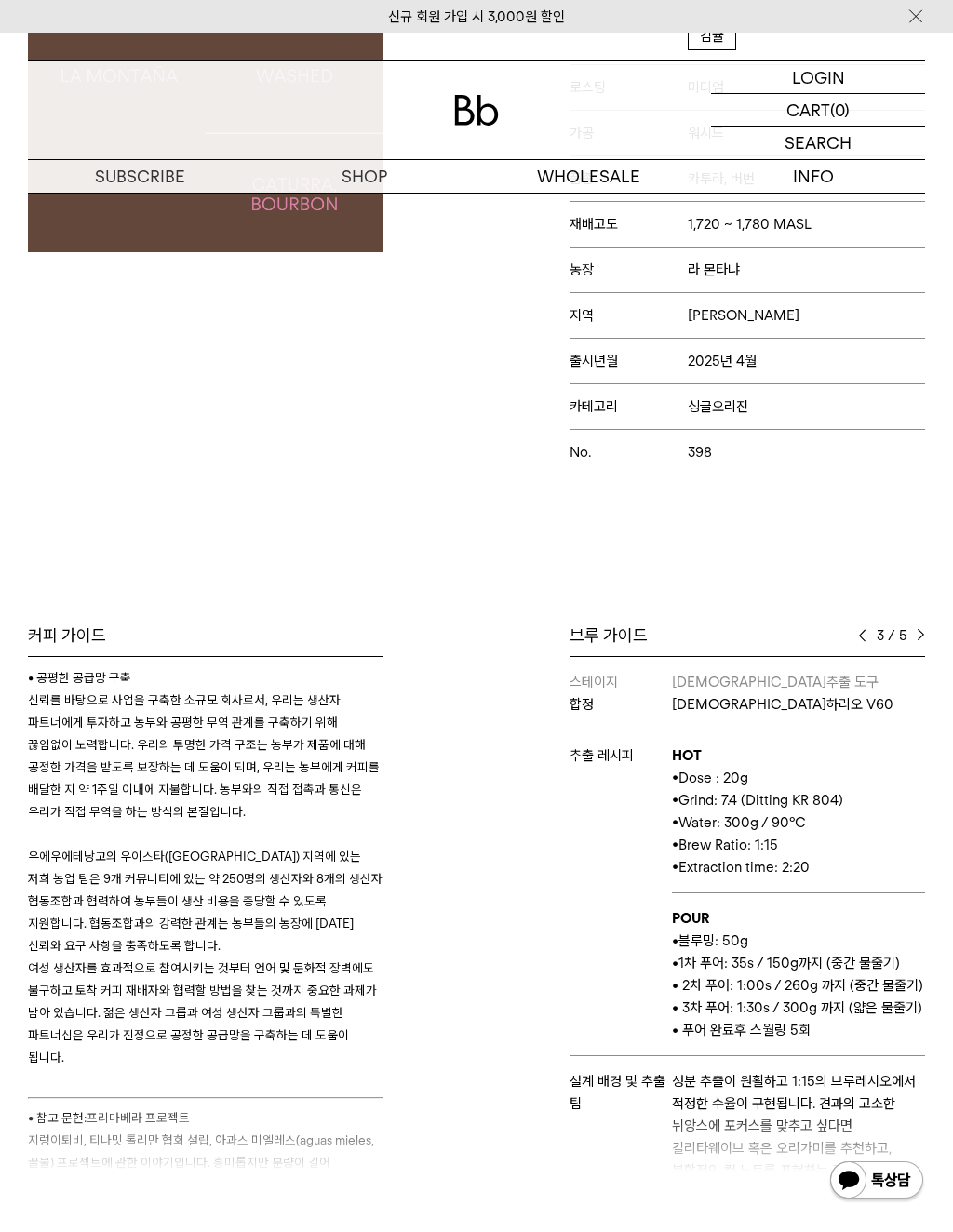
click at [857, 647] on div "브루 가이드" at bounding box center [747, 635] width 356 height 22
click at [864, 642] on img at bounding box center [862, 636] width 9 height 13
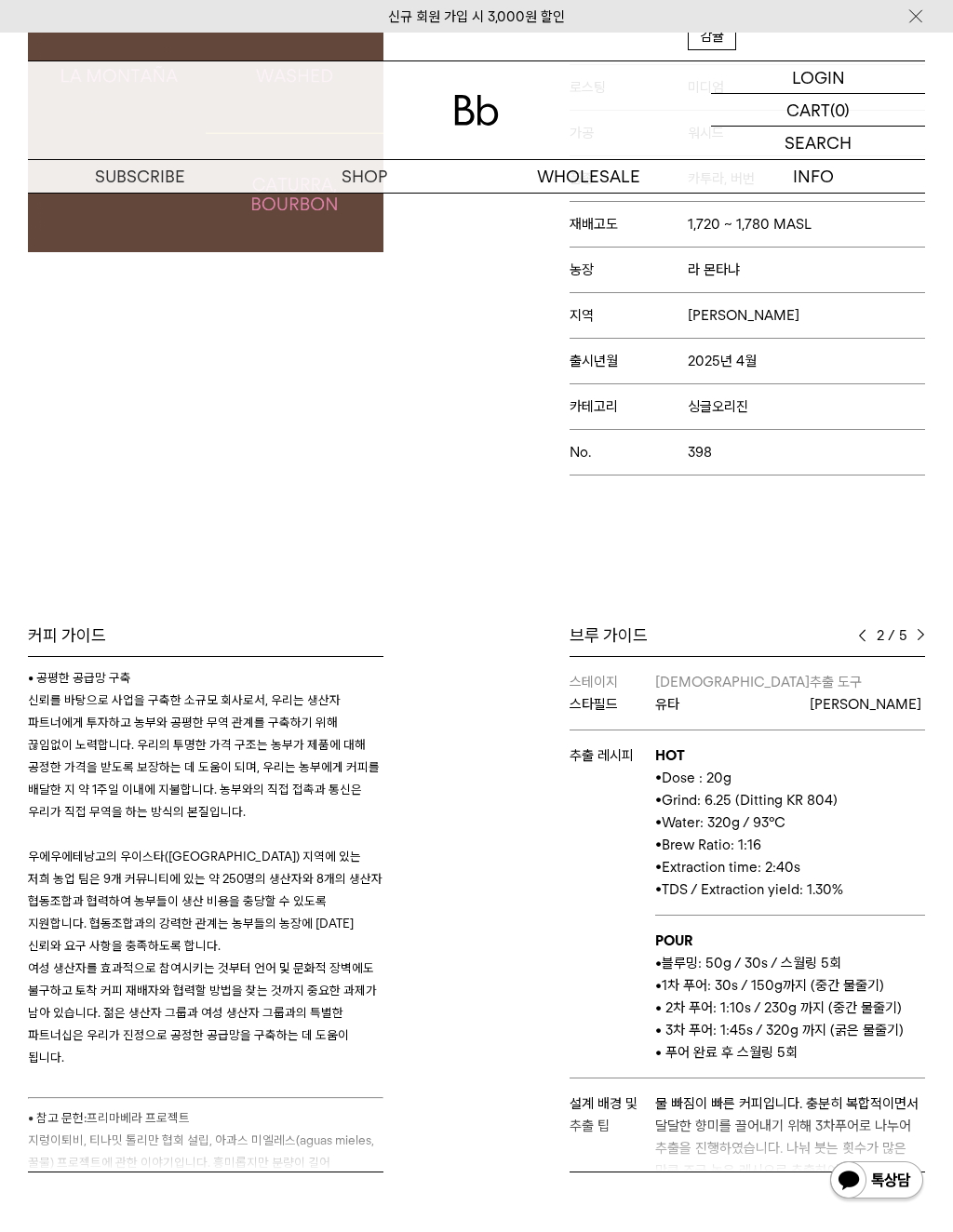
click at [865, 642] on img at bounding box center [862, 636] width 9 height 13
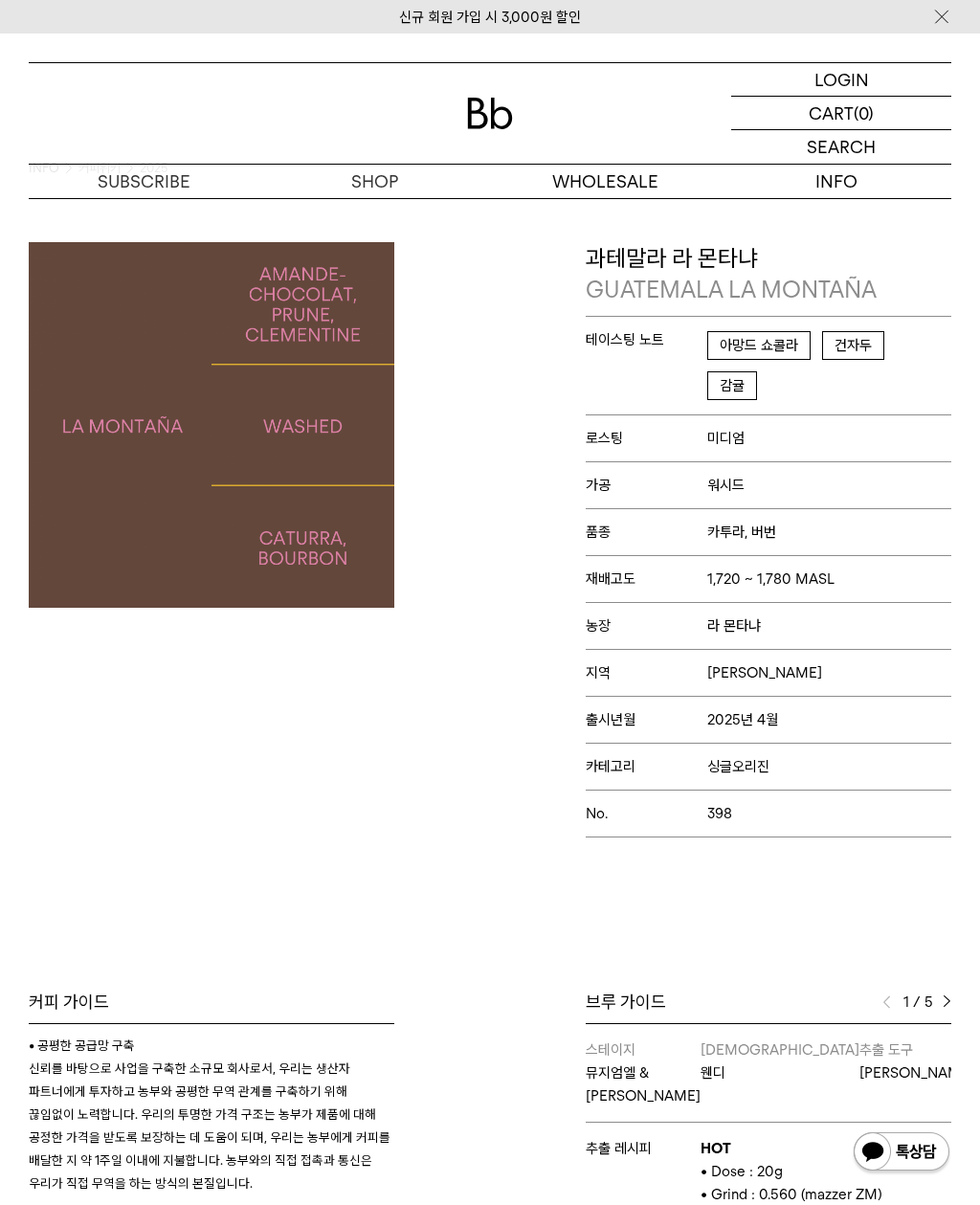
scroll to position [48, 0]
